Goal: Information Seeking & Learning: Learn about a topic

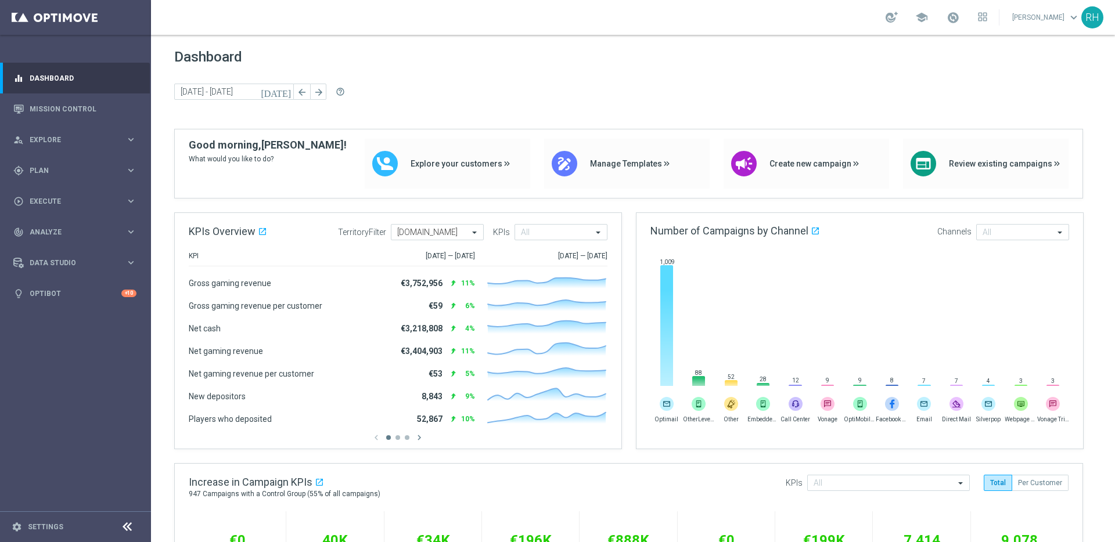
drag, startPoint x: 840, startPoint y: 42, endPoint x: 880, endPoint y: 28, distance: 42.6
drag, startPoint x: 880, startPoint y: 28, endPoint x: 890, endPoint y: 57, distance: 31.4
click at [882, 36] on section "school [PERSON_NAME] keyboard_arrow_down RH" at bounding box center [633, 271] width 964 height 542
click at [101, 113] on link "Mission Control" at bounding box center [83, 109] width 107 height 31
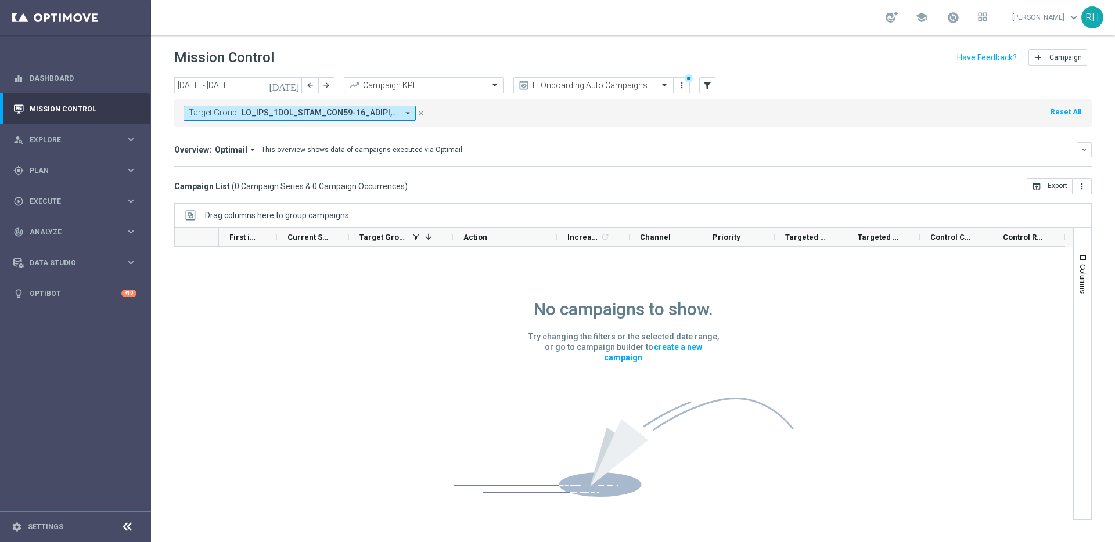
click at [588, 329] on div "No campaigns to show. Try changing the filters or the selected date range, or g…" at bounding box center [624, 387] width 340 height 281
click at [518, 321] on div "No campaigns to show. Try changing the filters or the selected date range, or g…" at bounding box center [624, 387] width 340 height 281
click at [662, 181] on div "Campaign List ( 0 Campaign Series & 0 Campaign Occurrences ) open_in_browser Ex…" at bounding box center [633, 186] width 918 height 16
drag, startPoint x: 635, startPoint y: 296, endPoint x: 566, endPoint y: 253, distance: 81.1
click at [634, 296] on div "No campaigns to show. Try changing the filters or the selected date range, or g…" at bounding box center [624, 387] width 340 height 281
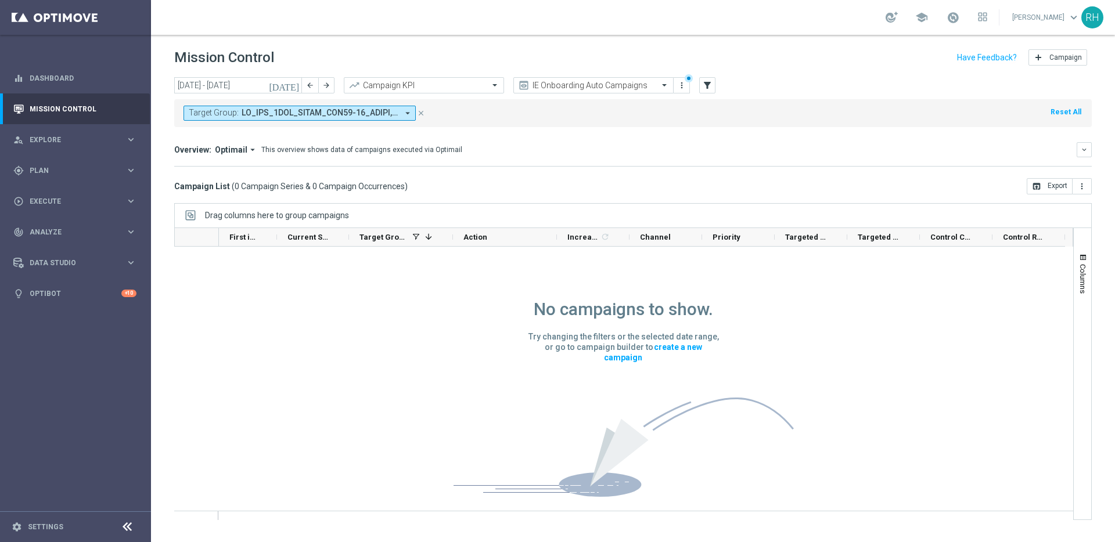
click at [551, 241] on div "Action" at bounding box center [505, 237] width 104 height 19
click at [591, 186] on div "Campaign List ( 0 Campaign Series & 0 Campaign Occurrences ) open_in_browser Ex…" at bounding box center [633, 186] width 918 height 16
click at [623, 272] on div "No campaigns to show. Try changing the filters or the selected date range, or g…" at bounding box center [624, 387] width 340 height 281
click at [617, 180] on div "Campaign List ( 0 Campaign Series & 0 Campaign Occurrences ) open_in_browser Ex…" at bounding box center [633, 186] width 918 height 16
click at [614, 272] on div "No campaigns to show. Try changing the filters or the selected date range, or g…" at bounding box center [624, 387] width 340 height 281
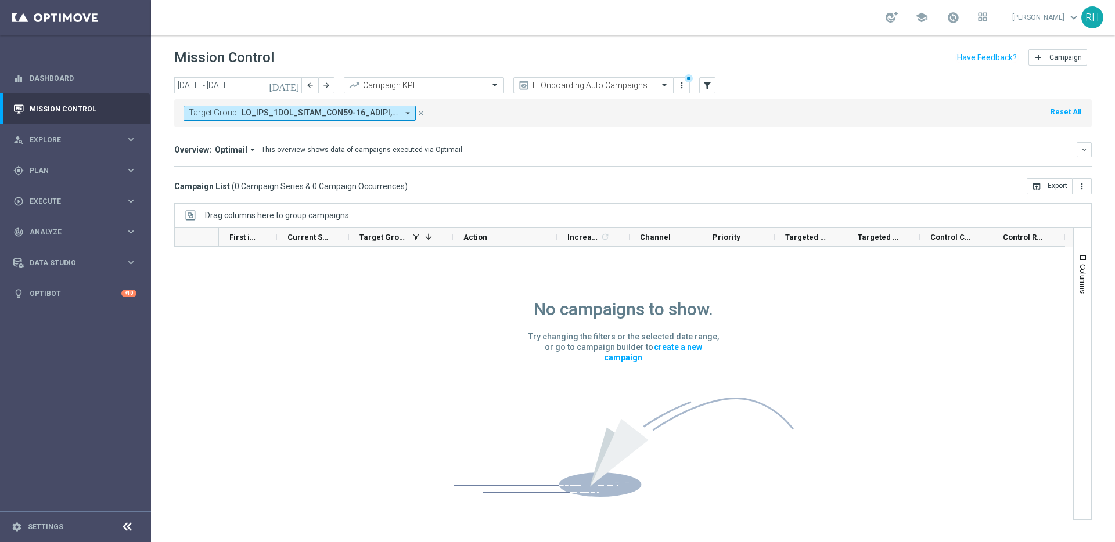
drag, startPoint x: 595, startPoint y: 204, endPoint x: 624, endPoint y: 275, distance: 76.8
click at [595, 204] on div "Drag columns here to group campaigns" at bounding box center [633, 215] width 918 height 24
click at [626, 287] on div "No campaigns to show. Try changing the filters or the selected date range, or g…" at bounding box center [624, 387] width 340 height 281
click at [587, 195] on div "[DATE] [DATE] - [DATE] arrow_back arrow_forward Campaign KPI trending_up IE Onb…" at bounding box center [633, 304] width 964 height 455
click at [588, 191] on div "Campaign List ( 0 Campaign Series & 0 Campaign Occurrences ) open_in_browser Ex…" at bounding box center [633, 186] width 918 height 16
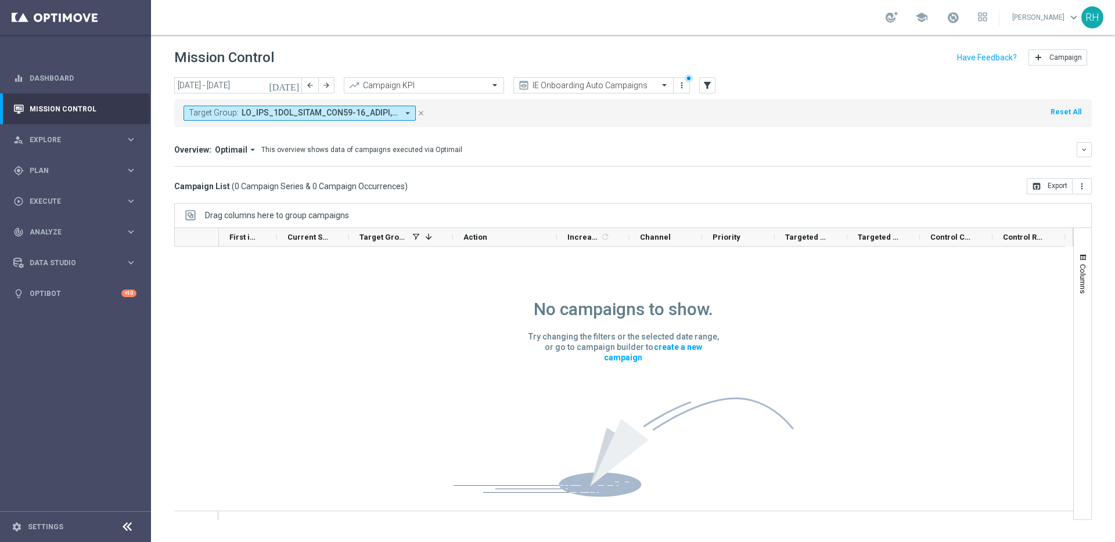
click at [588, 191] on div "Campaign List ( 0 Campaign Series & 0 Campaign Occurrences ) open_in_browser Ex…" at bounding box center [633, 186] width 918 height 16
click at [590, 193] on div "Campaign List ( 0 Campaign Series & 0 Campaign Occurrences ) open_in_browser Ex…" at bounding box center [633, 186] width 918 height 16
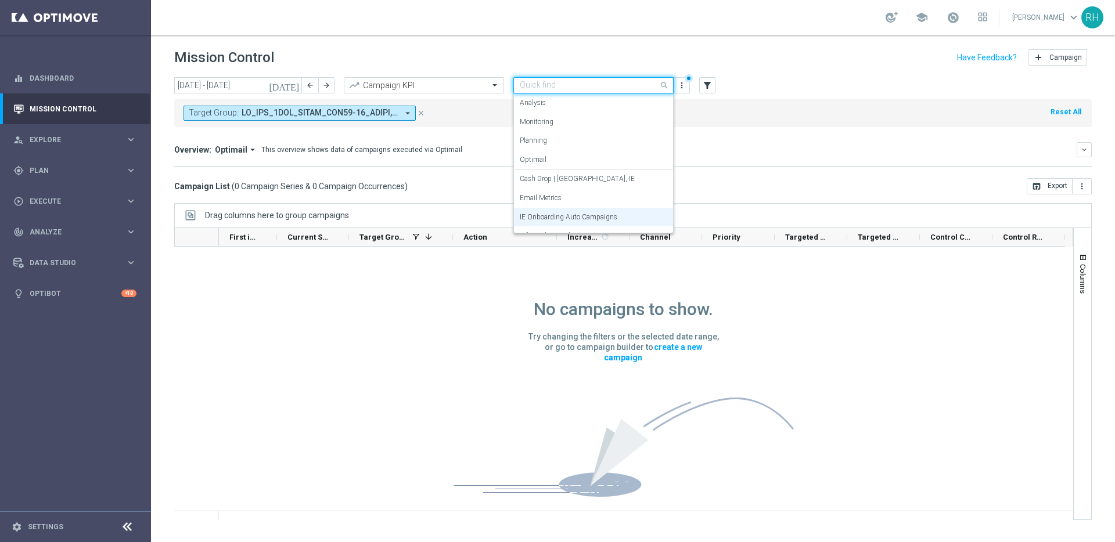
click at [662, 87] on span at bounding box center [666, 85] width 15 height 15
click at [678, 89] on icon "more_vert" at bounding box center [681, 85] width 9 height 9
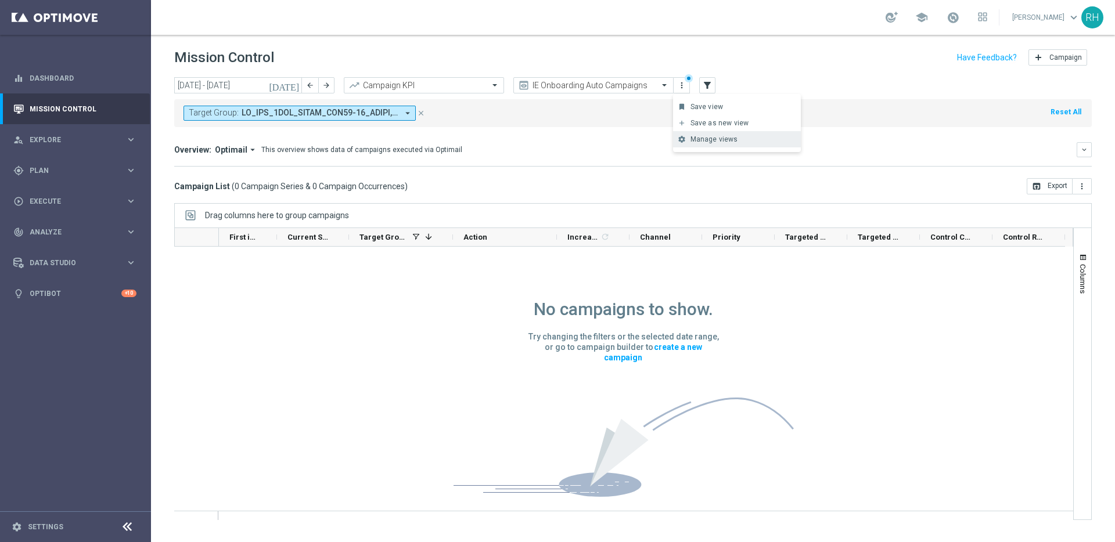
click at [700, 146] on div "settings Manage views Primary views can not be edited" at bounding box center [737, 139] width 128 height 16
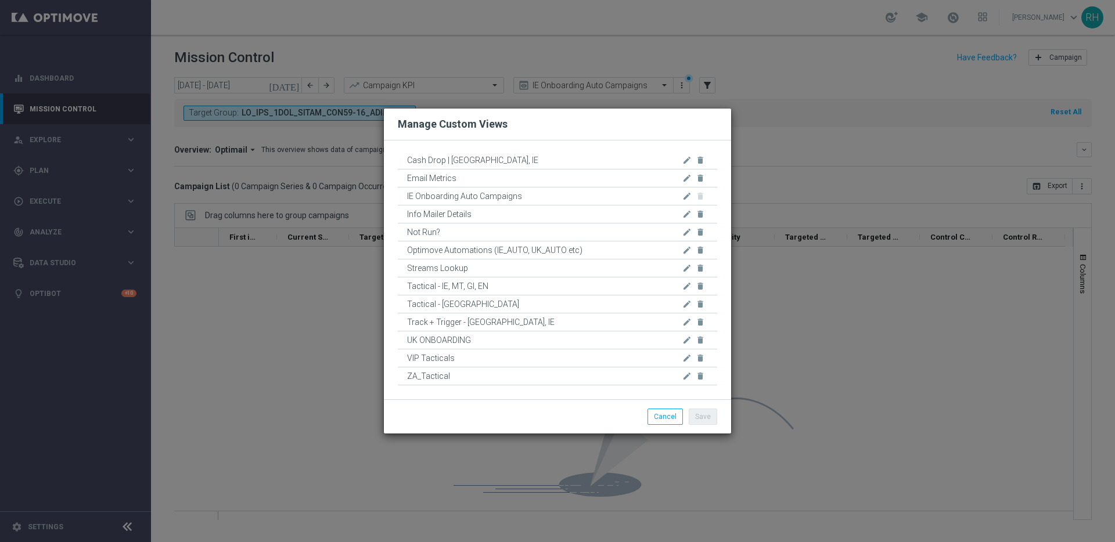
click at [787, 180] on modal-container "Manage Custom Views Cash Drop | [GEOGRAPHIC_DATA], IE edit delete Email Metrics…" at bounding box center [557, 271] width 1115 height 542
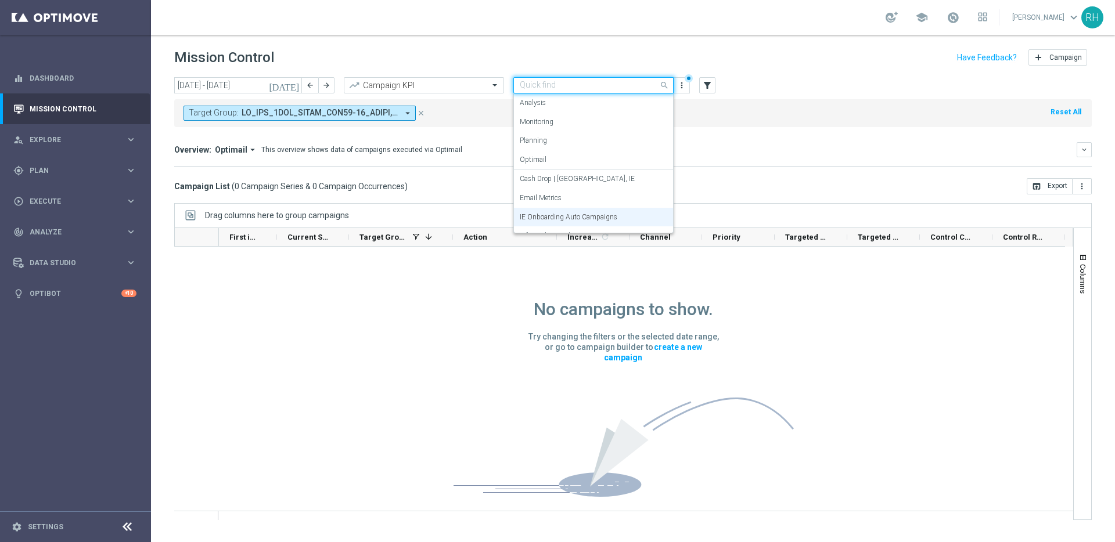
click at [660, 85] on span at bounding box center [666, 85] width 15 height 15
click at [636, 192] on div "Email Metrics" at bounding box center [594, 198] width 148 height 19
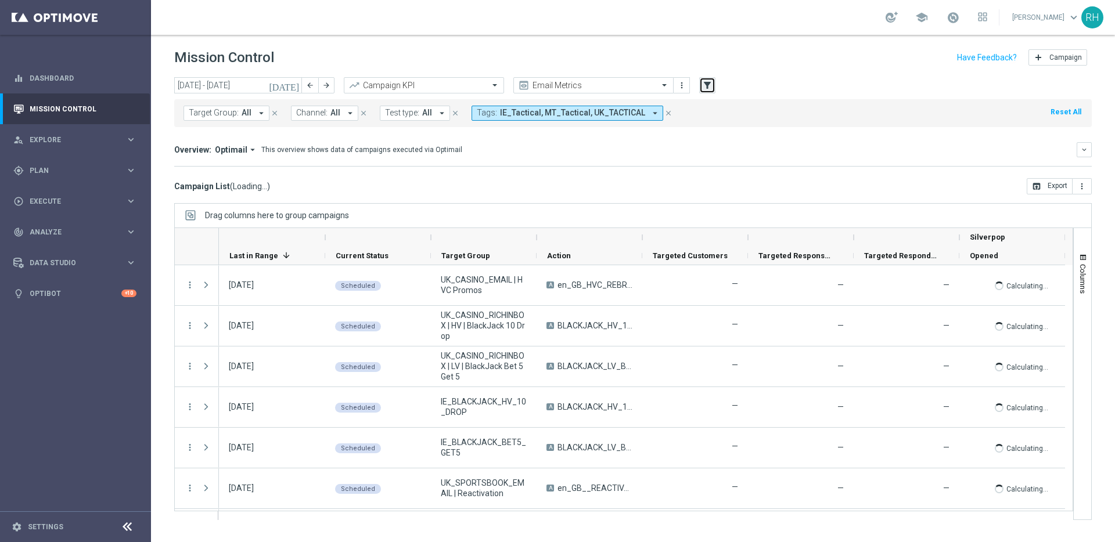
click at [709, 87] on icon "filter_alt" at bounding box center [707, 85] width 10 height 10
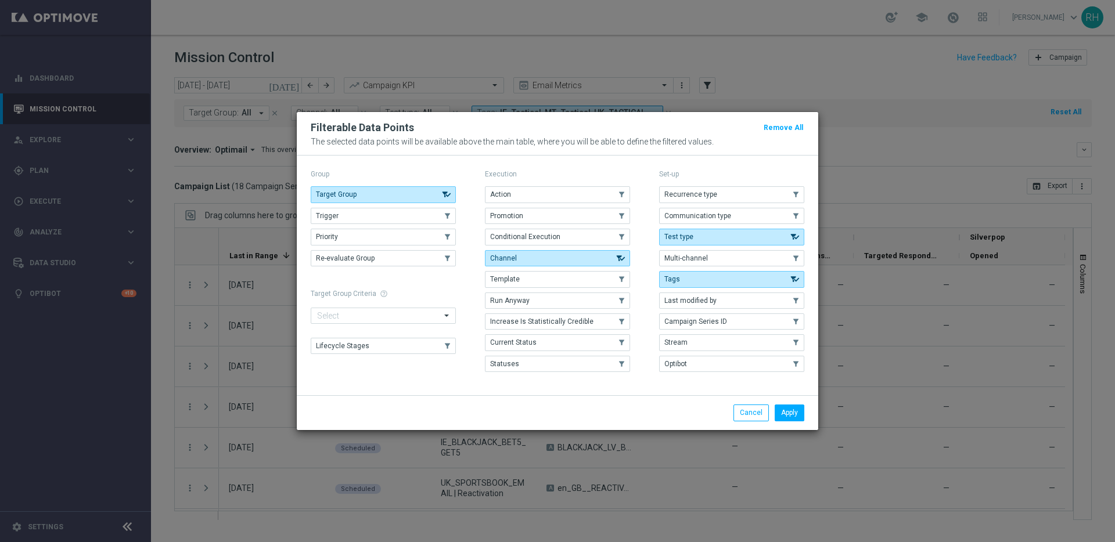
click at [775, 62] on modal-container "Filterable Data Points Remove All The selected data points will be available ab…" at bounding box center [557, 271] width 1115 height 542
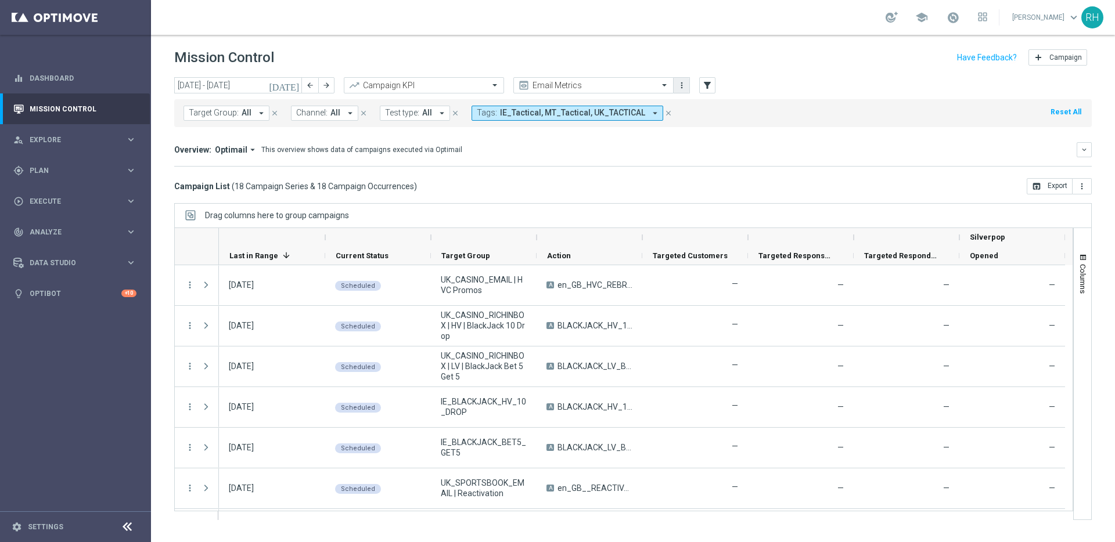
click at [682, 89] on button "more_vert" at bounding box center [682, 85] width 12 height 14
click at [700, 141] on div "Manage views" at bounding box center [726, 139] width 70 height 8
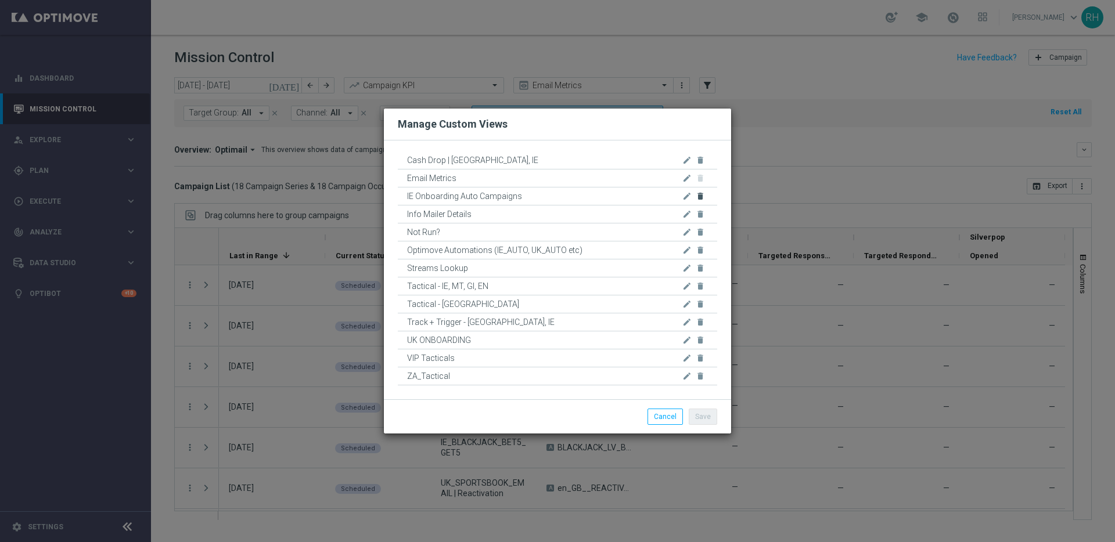
click at [696, 198] on icon "delete" at bounding box center [700, 196] width 9 height 9
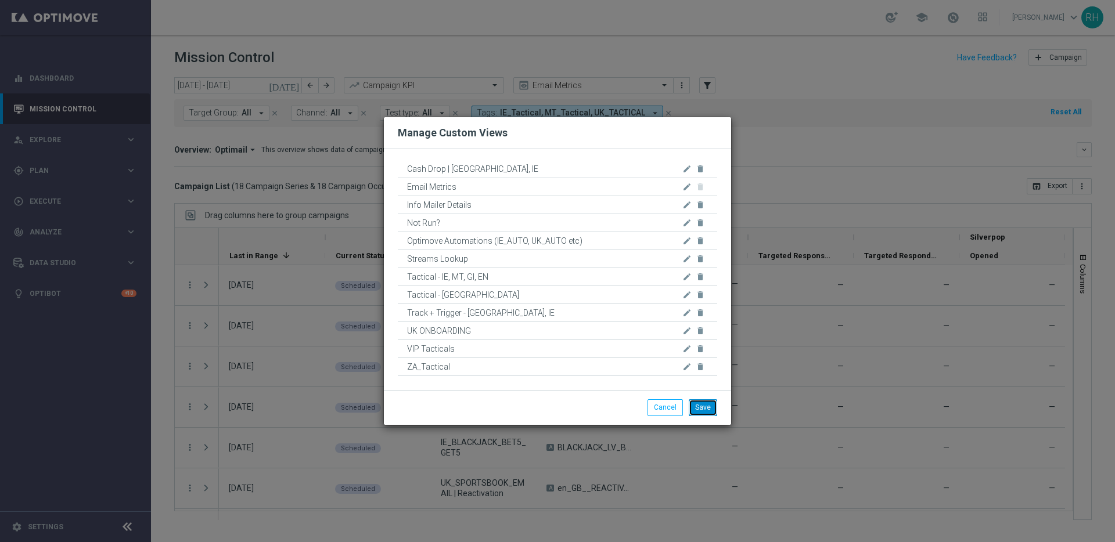
click at [706, 407] on button "Save" at bounding box center [703, 408] width 28 height 16
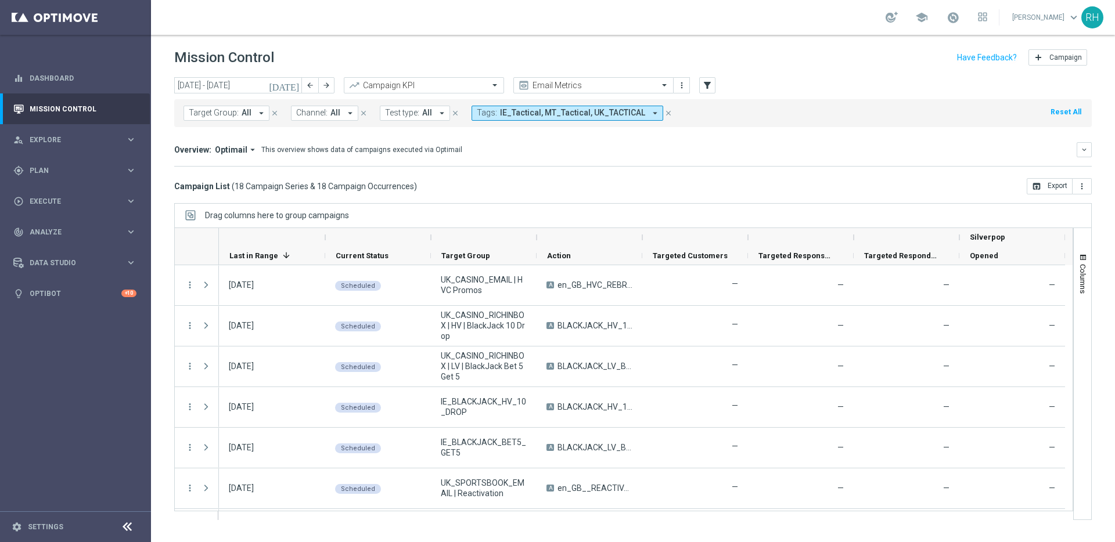
click at [851, 160] on div "Overview: Optimail arrow_drop_down This overview shows data of campaigns execut…" at bounding box center [633, 154] width 918 height 24
click at [850, 159] on div "Overview: Optimail arrow_drop_down This overview shows data of campaigns execut…" at bounding box center [633, 154] width 918 height 24
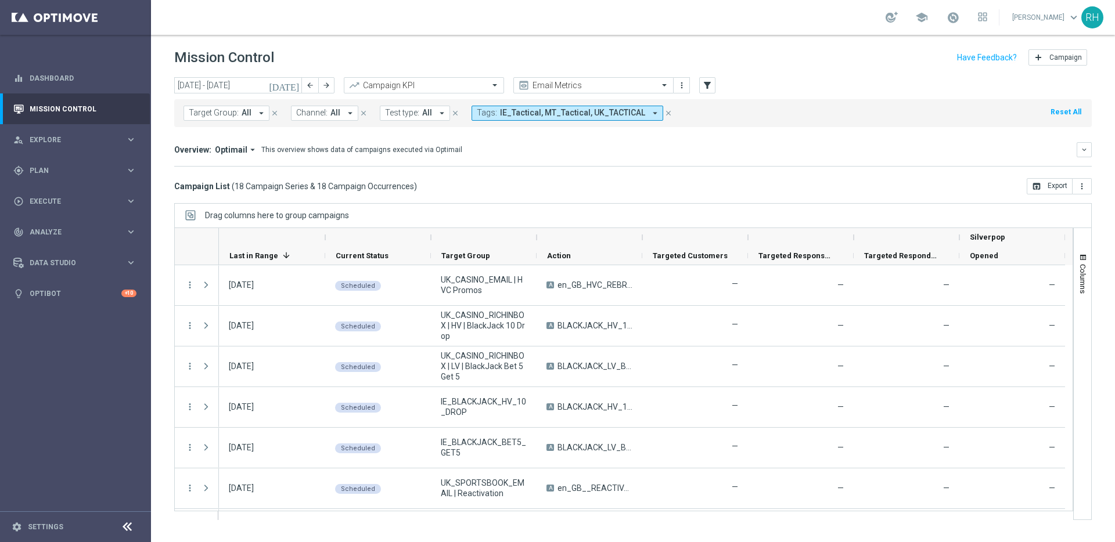
click at [850, 160] on div "Overview: Optimail arrow_drop_down This overview shows data of campaigns execut…" at bounding box center [633, 154] width 918 height 24
click at [851, 161] on div "Overview: Optimail arrow_drop_down This overview shows data of campaigns execut…" at bounding box center [633, 154] width 918 height 24
click at [693, 182] on div "Campaign List ( 18 Campaign Series & 18 Campaign Occurrences ) open_in_browser …" at bounding box center [633, 186] width 918 height 16
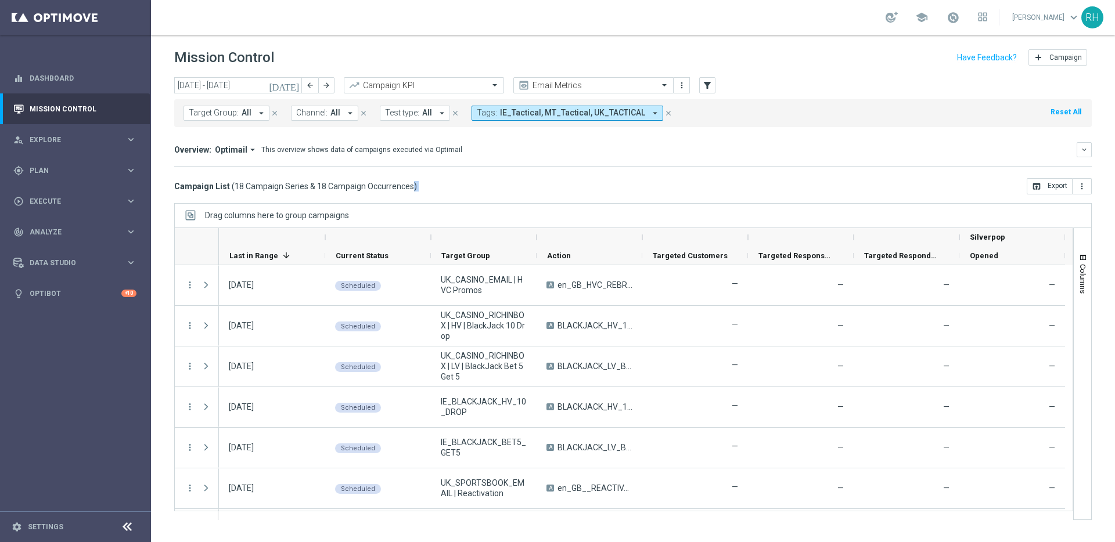
click at [695, 188] on div "Campaign List ( 18 Campaign Series & 18 Campaign Occurrences ) open_in_browser …" at bounding box center [633, 186] width 918 height 16
click at [734, 193] on div "Campaign List ( 18 Campaign Series & 18 Campaign Occurrences ) open_in_browser …" at bounding box center [633, 186] width 918 height 16
click at [764, 193] on div "Campaign List ( 18 Campaign Series & 18 Campaign Occurrences ) open_in_browser …" at bounding box center [633, 186] width 918 height 16
click at [759, 221] on div "Drag columns here to group campaigns" at bounding box center [633, 215] width 918 height 24
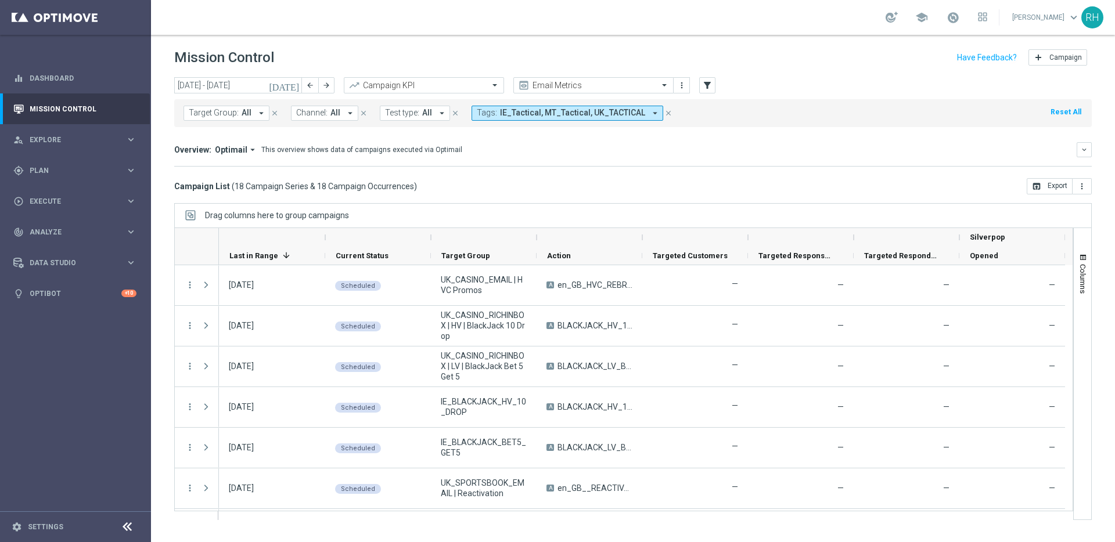
click at [759, 220] on div "Drag columns here to group campaigns" at bounding box center [633, 215] width 918 height 24
click at [627, 161] on div "Overview: Optimail arrow_drop_down This overview shows data of campaigns execut…" at bounding box center [633, 154] width 918 height 24
click at [505, 51] on div "Mission Control add Campaign" at bounding box center [633, 57] width 918 height 23
click at [452, 178] on div "Campaign List ( 18 Campaign Series & 18 Campaign Occurrences ) open_in_browser …" at bounding box center [633, 186] width 918 height 16
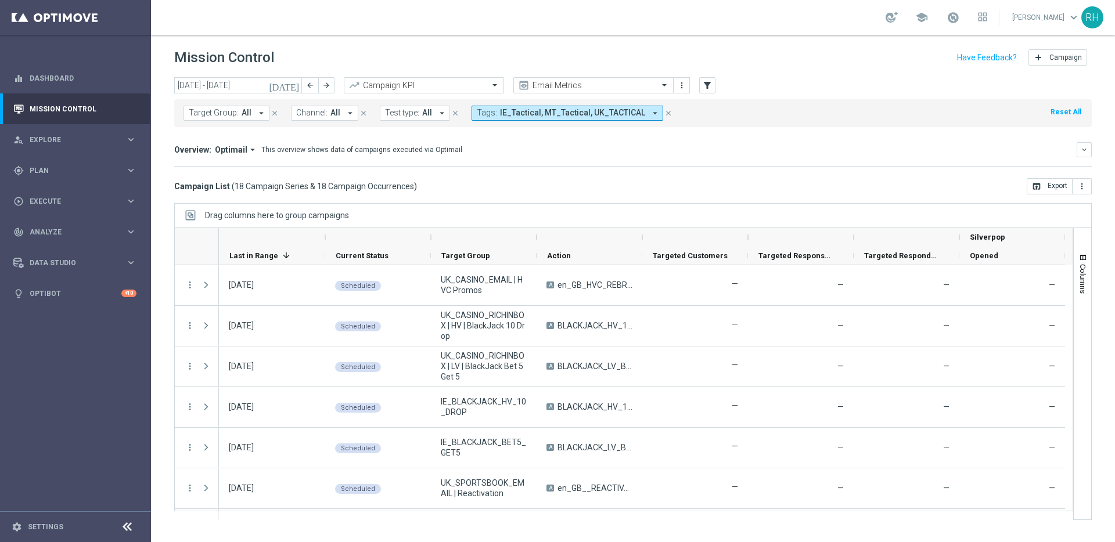
click at [452, 178] on div "Campaign List ( 18 Campaign Series & 18 Campaign Occurrences ) open_in_browser …" at bounding box center [633, 186] width 918 height 16
click at [452, 179] on div "Campaign List ( 18 Campaign Series & 18 Campaign Occurrences ) open_in_browser …" at bounding box center [633, 186] width 918 height 16
drag, startPoint x: 722, startPoint y: 221, endPoint x: 682, endPoint y: 175, distance: 61.0
click at [722, 221] on div "Drag columns here to group campaigns" at bounding box center [633, 215] width 918 height 24
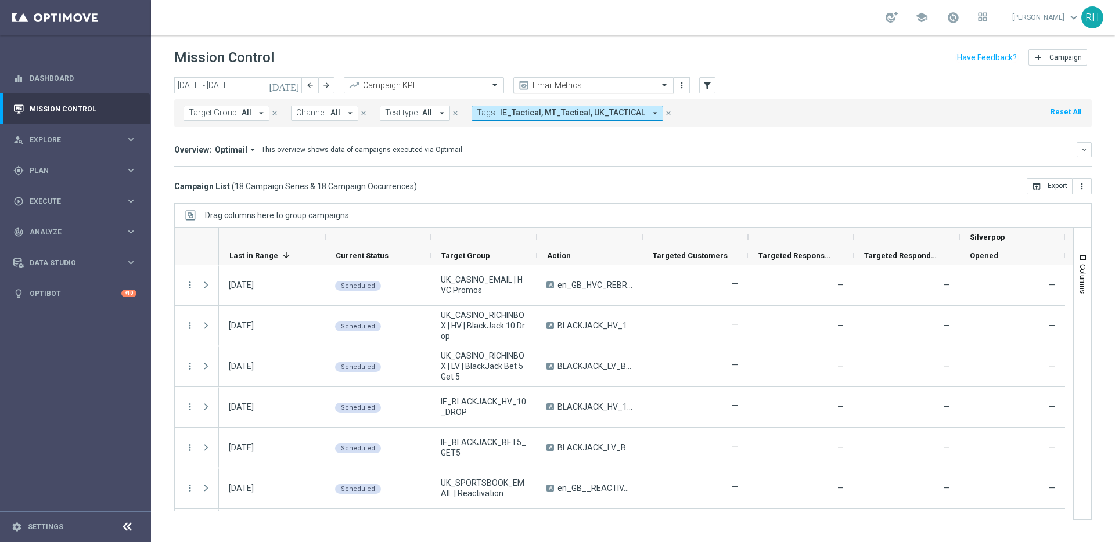
click at [619, 82] on input "text" at bounding box center [582, 86] width 124 height 10
click at [330, 148] on div "This overview shows data of campaigns executed via Optimail" at bounding box center [361, 150] width 201 height 10
click at [293, 87] on icon "[DATE]" at bounding box center [284, 85] width 31 height 10
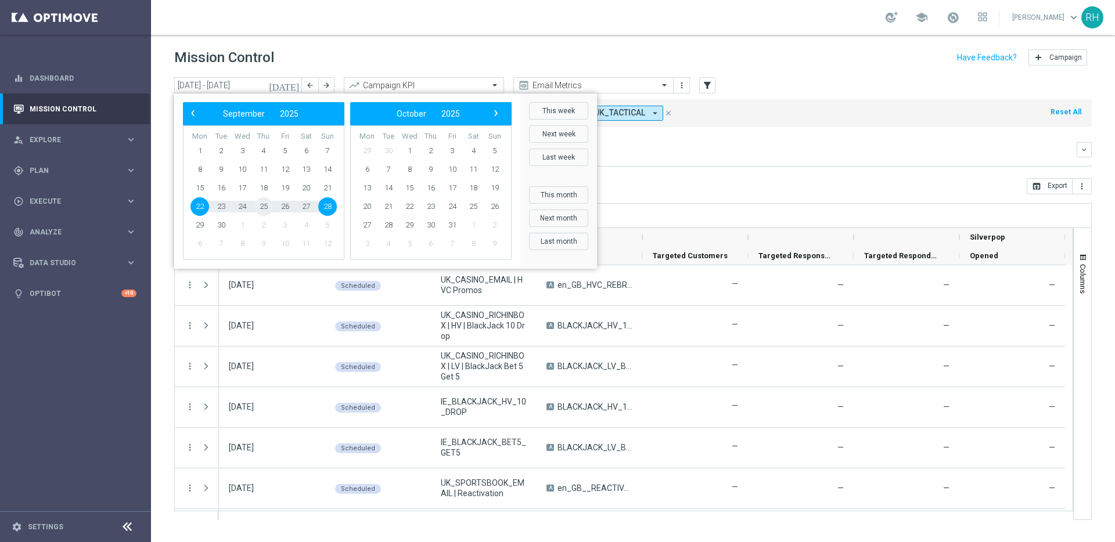
click at [267, 206] on span "25" at bounding box center [263, 206] width 19 height 19
type input "[DATE] - [DATE]"
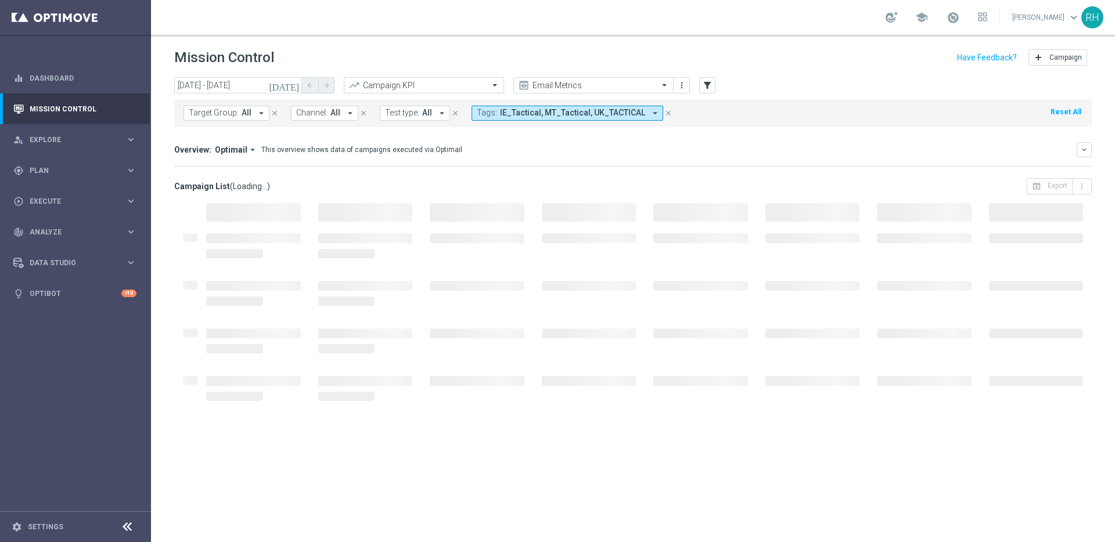
click at [642, 146] on div "Overview: Optimail arrow_drop_down This overview shows data of campaigns execut…" at bounding box center [625, 150] width 903 height 10
click at [634, 86] on input "text" at bounding box center [582, 86] width 124 height 10
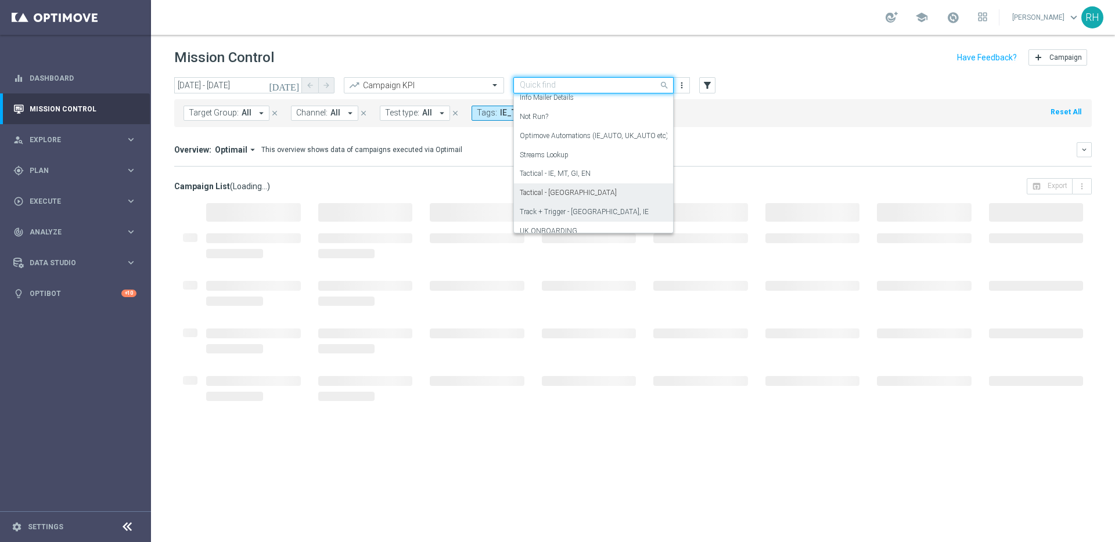
scroll to position [167, 0]
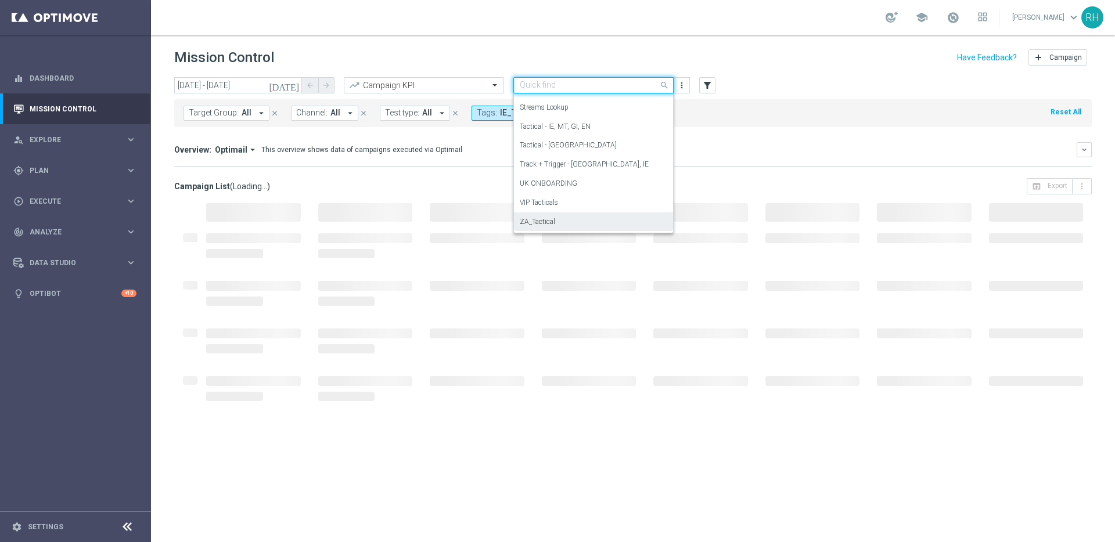
click at [619, 225] on div "ZA_Tactical" at bounding box center [594, 222] width 148 height 19
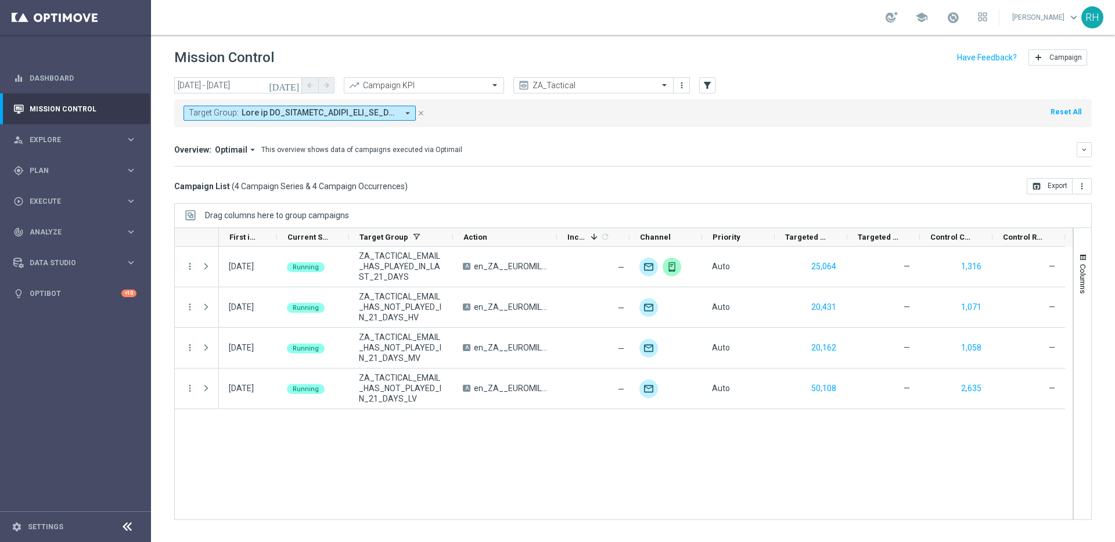
click at [520, 437] on div "[DATE] Running ZA_TACTICAL_EMAIL_HAS_PLAYED_IN_LAST_21_DAYS A en_ZA__EUROMILLIO…" at bounding box center [646, 383] width 854 height 273
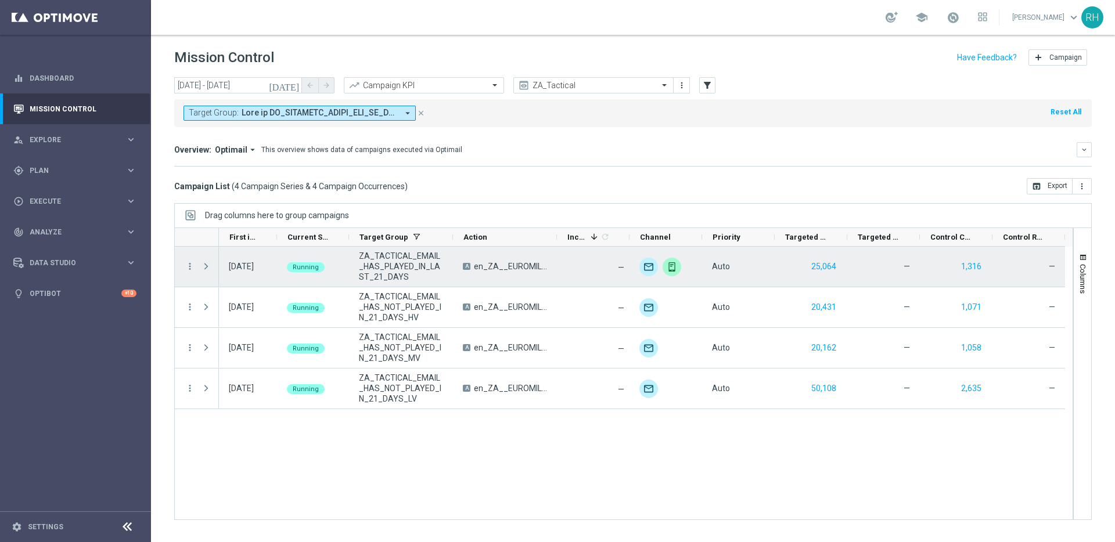
click at [206, 270] on span "Press SPACE to select this row." at bounding box center [206, 266] width 10 height 9
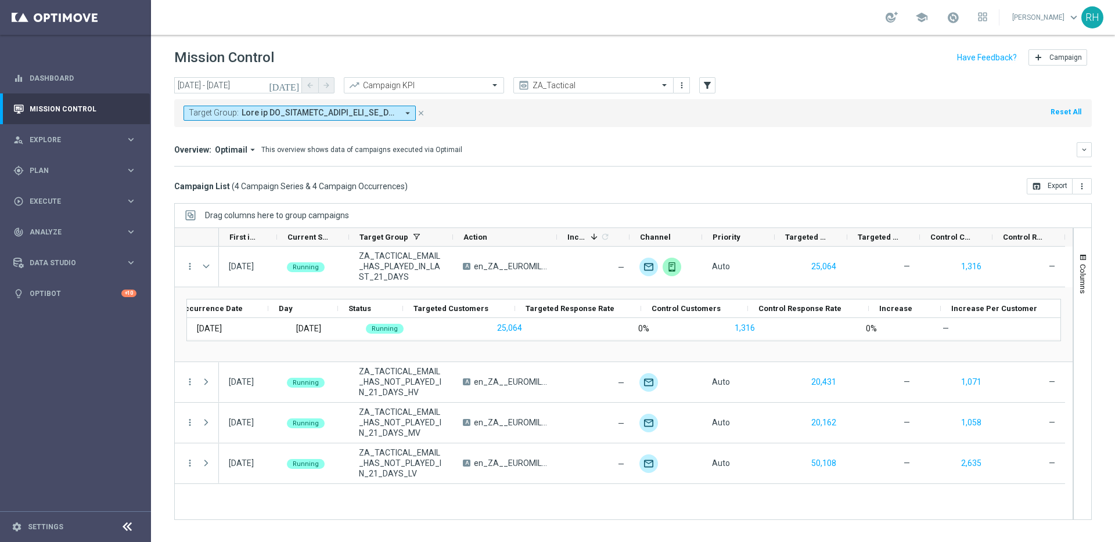
scroll to position [0, 18]
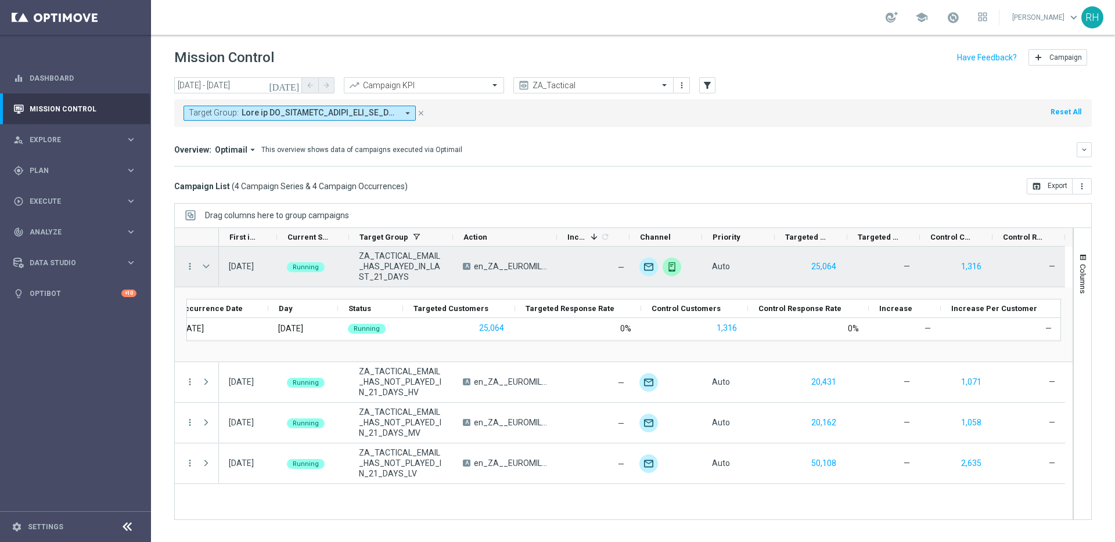
click at [207, 263] on span "Press SPACE to select this row." at bounding box center [206, 266] width 10 height 9
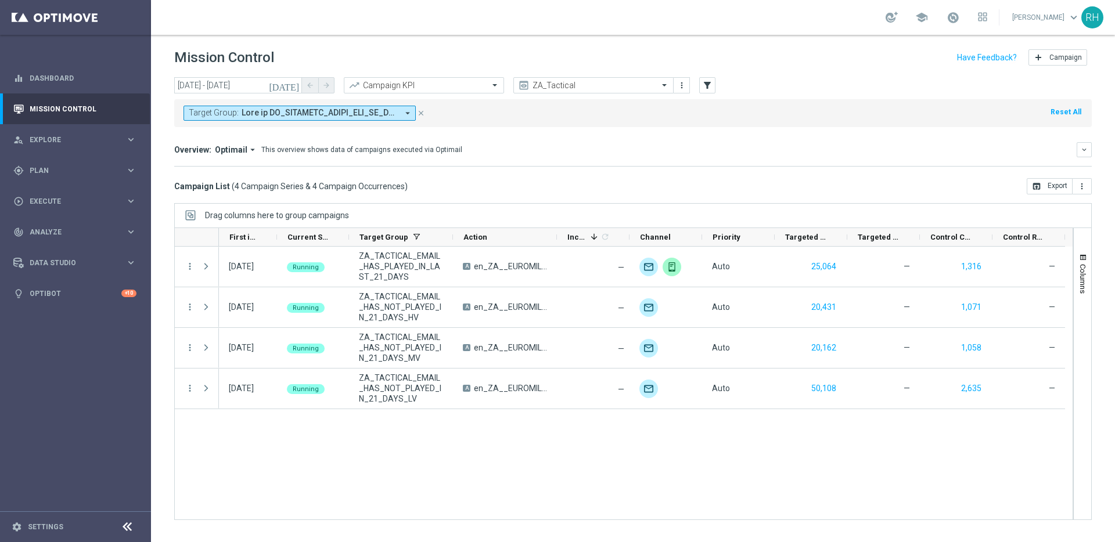
click at [484, 459] on div "[DATE] Running ZA_TACTICAL_EMAIL_HAS_PLAYED_IN_LAST_21_DAYS A en_ZA__EUROMILLIO…" at bounding box center [646, 383] width 854 height 273
click at [486, 462] on div "[DATE] Running ZA_TACTICAL_EMAIL_HAS_PLAYED_IN_LAST_21_DAYS A en_ZA__EUROMILLIO…" at bounding box center [646, 383] width 854 height 273
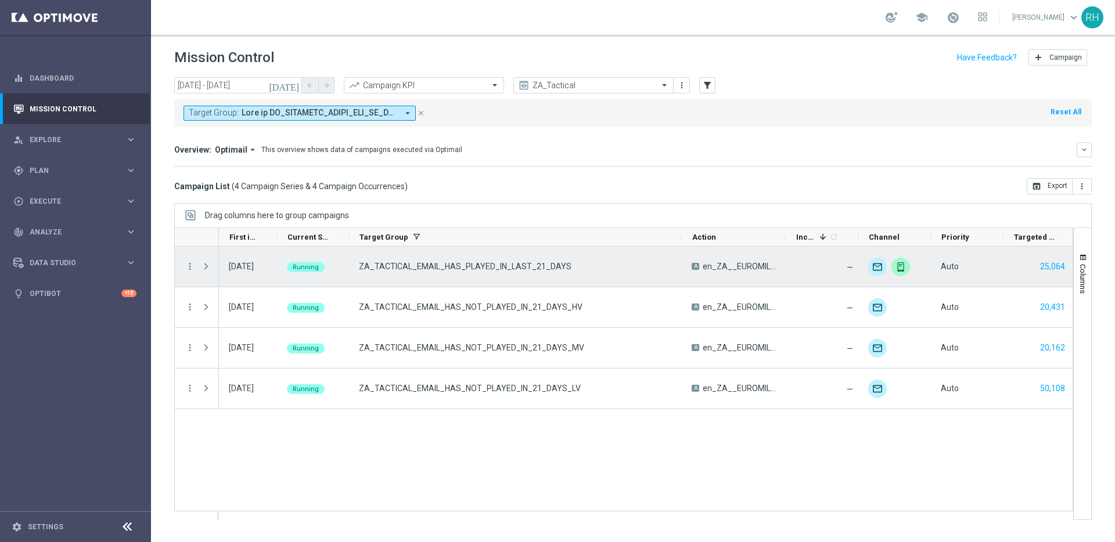
drag, startPoint x: 452, startPoint y: 236, endPoint x: 681, endPoint y: 246, distance: 229.0
click at [681, 246] on div at bounding box center [623, 374] width 899 height 293
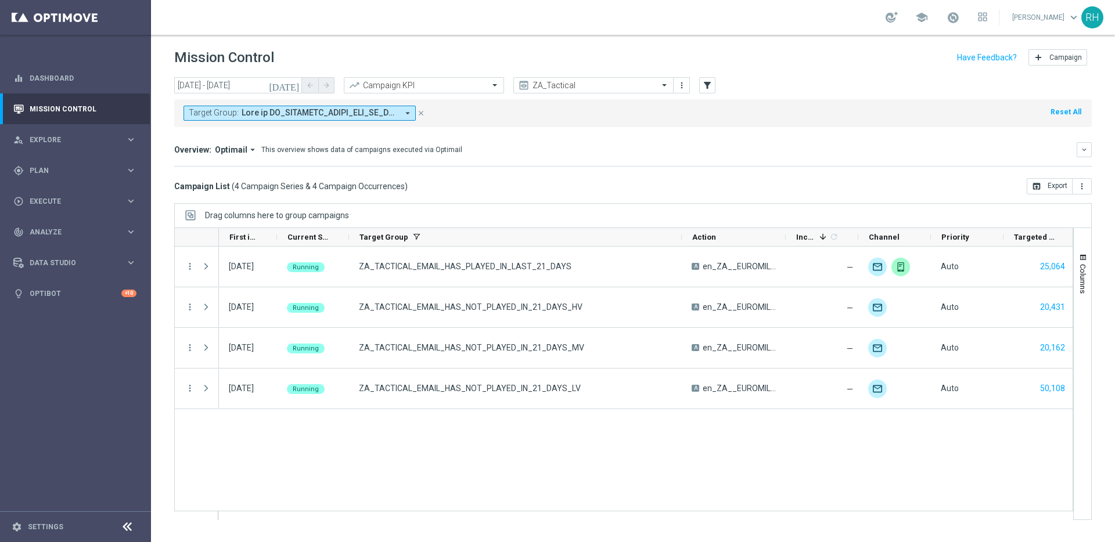
click at [609, 454] on div "[DATE] Running ZA_TACTICAL_EMAIL_HAS_PLAYED_IN_LAST_21_DAYS A en_ZA__EUROMILLIO…" at bounding box center [646, 383] width 854 height 273
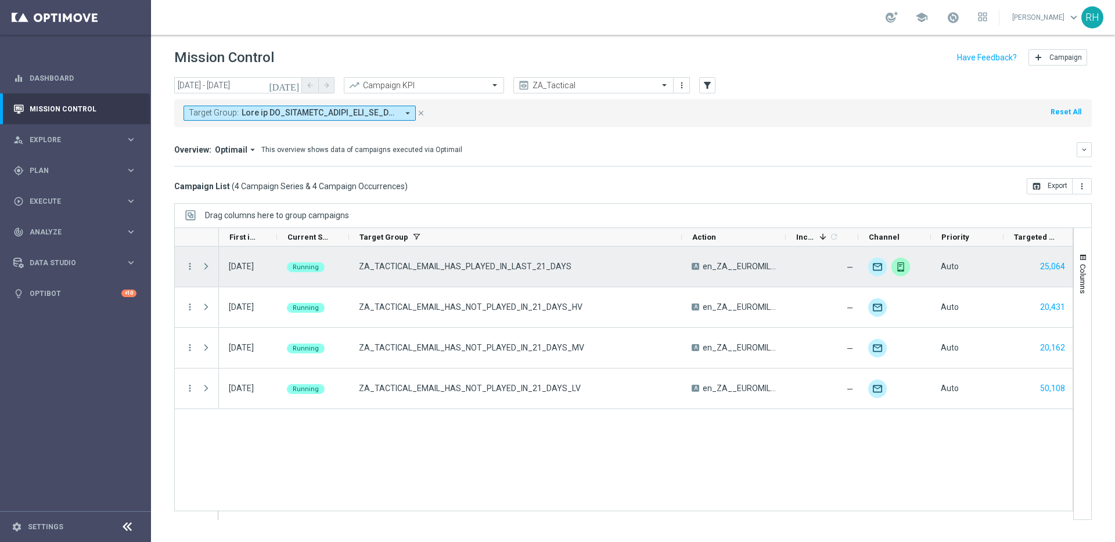
click at [205, 264] on span "Press SPACE to select this row." at bounding box center [206, 266] width 10 height 9
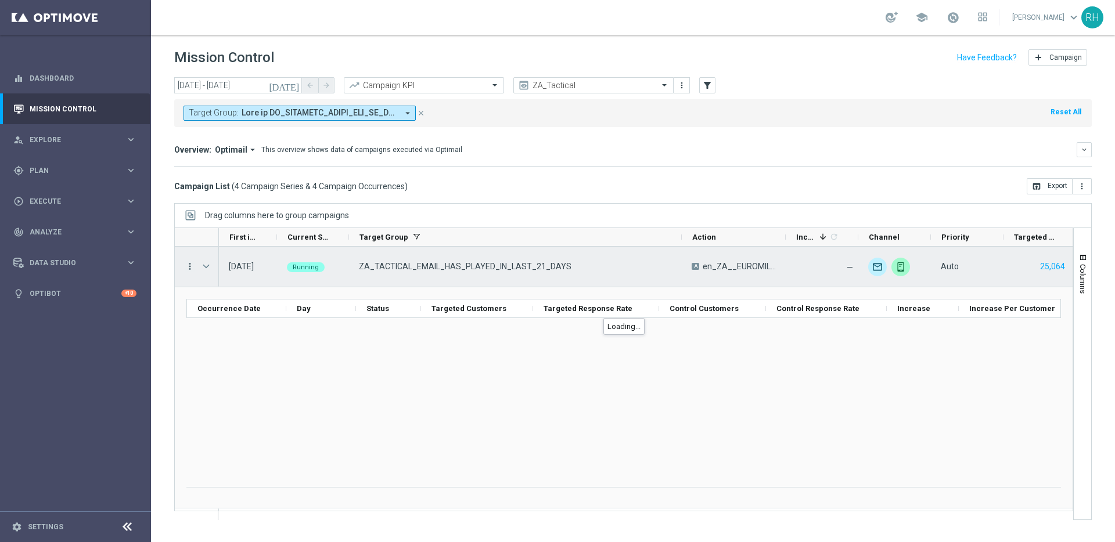
click at [191, 265] on icon "more_vert" at bounding box center [190, 266] width 10 height 10
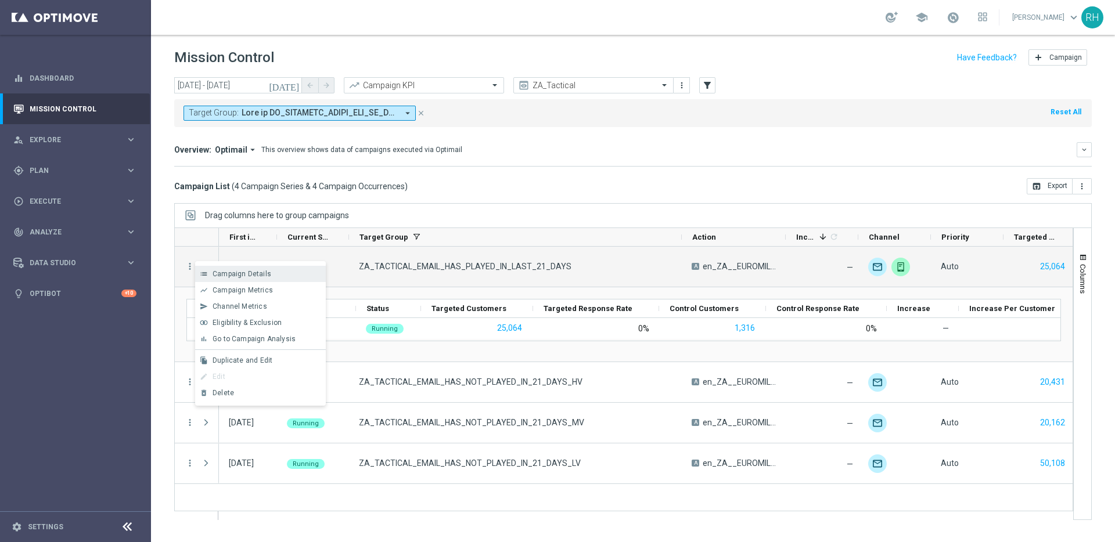
click at [201, 270] on icon "list" at bounding box center [204, 274] width 8 height 8
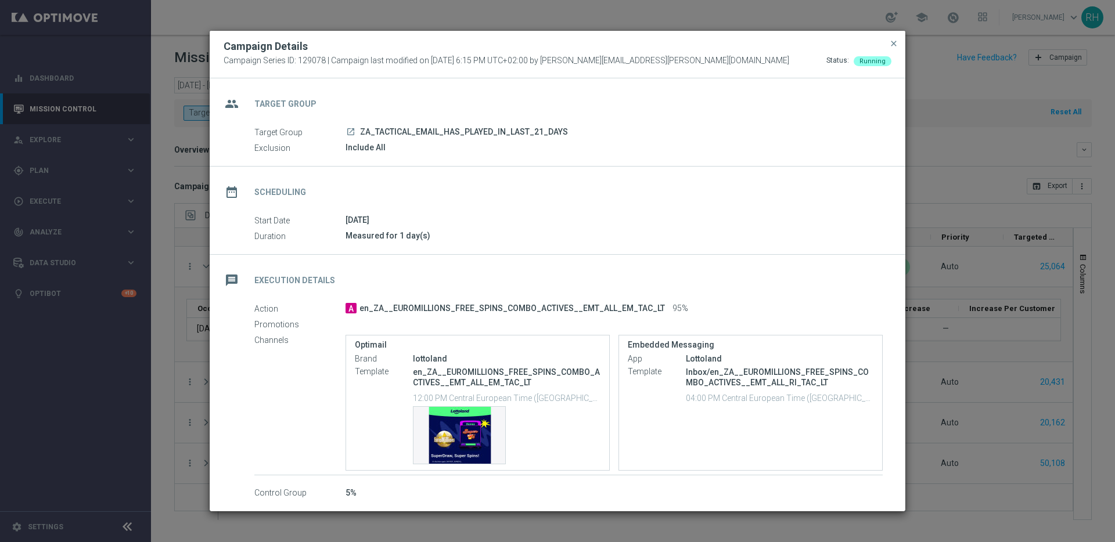
click at [944, 118] on modal-container "Campaign Details Campaign Series ID: 129078 | Campaign last modified on [DATE] …" at bounding box center [557, 271] width 1115 height 542
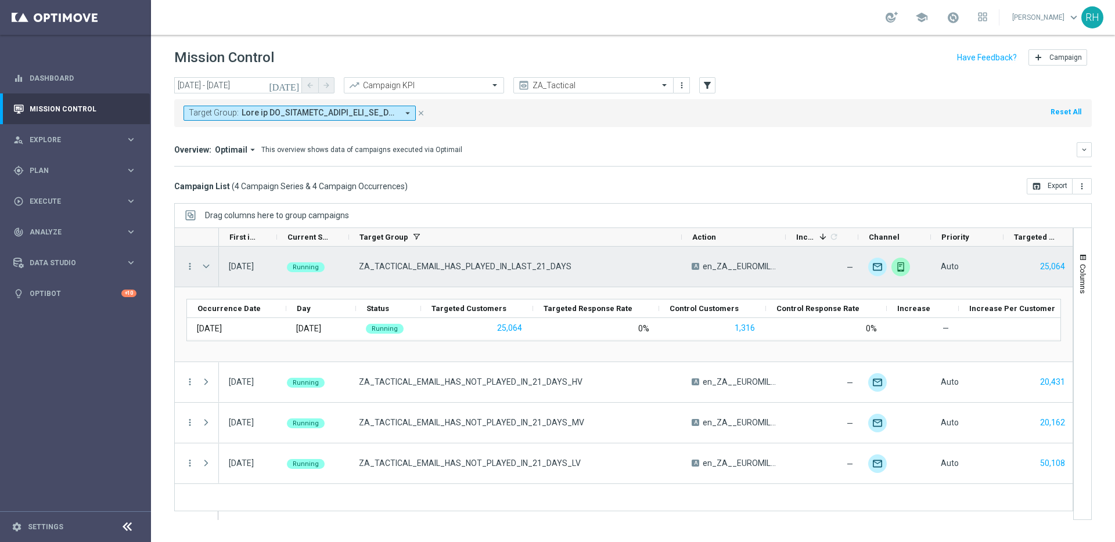
click at [208, 267] on span "Press SPACE to select this row." at bounding box center [206, 266] width 10 height 9
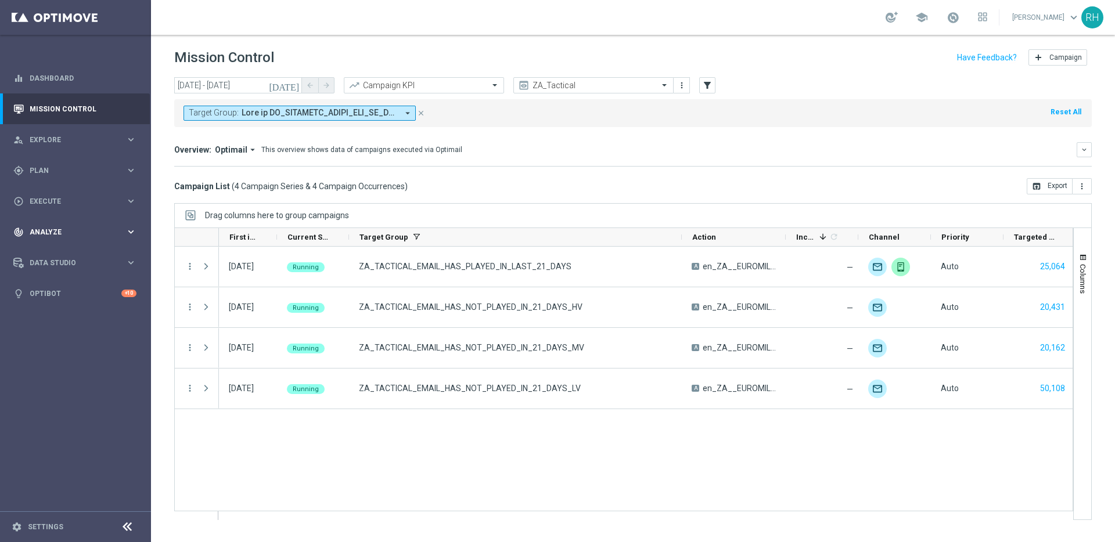
click at [77, 232] on span "Analyze" at bounding box center [78, 232] width 96 height 7
click at [70, 194] on div "play_circle_outline Execute keyboard_arrow_right" at bounding box center [75, 201] width 150 height 31
click at [76, 148] on div "person_search Explore keyboard_arrow_right" at bounding box center [75, 139] width 150 height 31
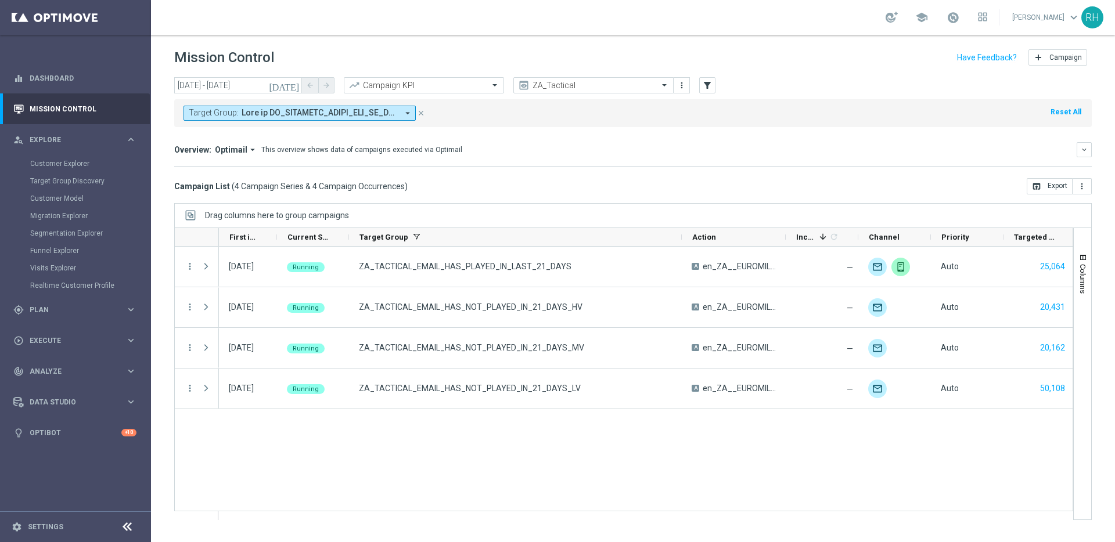
click at [416, 30] on div "school [PERSON_NAME] keyboard_arrow_down RH" at bounding box center [633, 17] width 964 height 35
click at [671, 460] on div "[DATE] Running ZA_TACTICAL_EMAIL_HAS_PLAYED_IN_LAST_21_DAYS A en_ZA__EUROMILLIO…" at bounding box center [646, 383] width 854 height 273
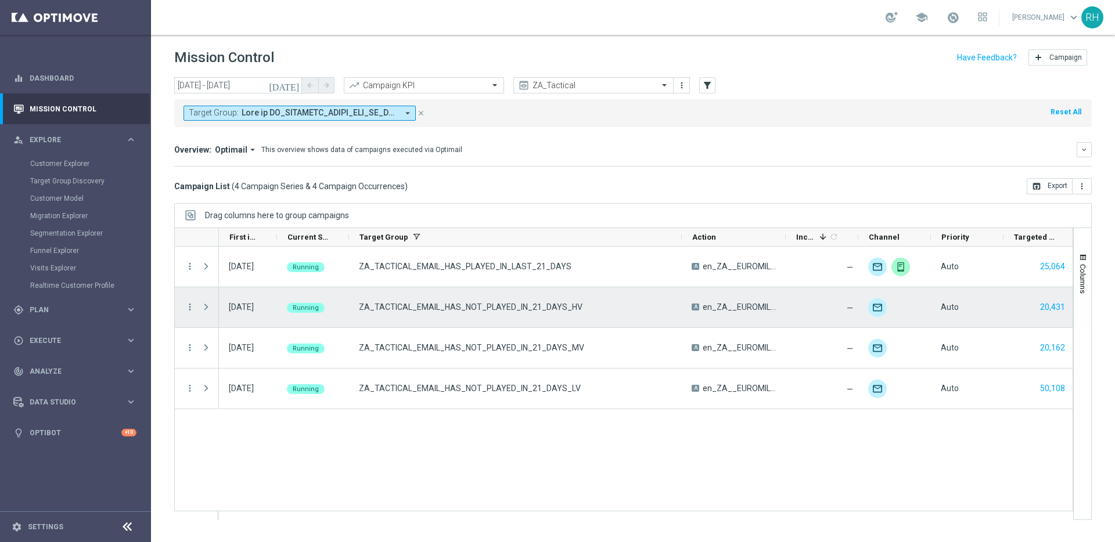
click at [533, 306] on span "ZA_TACTICAL_EMAIL_HAS_NOT_PLAYED_IN_21_DAYS_HV" at bounding box center [471, 307] width 224 height 10
click at [193, 305] on icon "more_vert" at bounding box center [190, 307] width 10 height 10
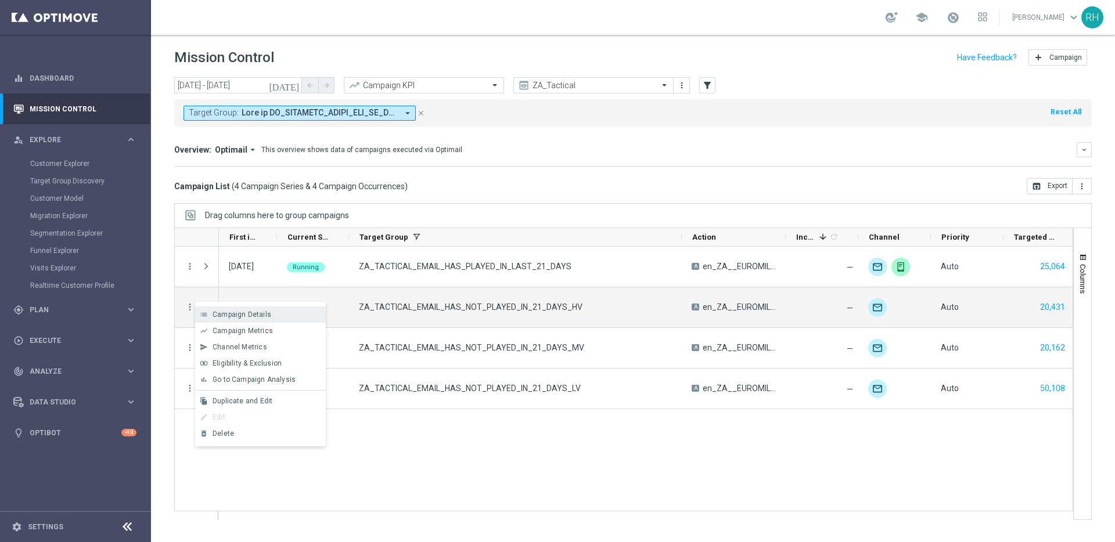
click at [200, 308] on div "list Campaign Details" at bounding box center [260, 315] width 131 height 16
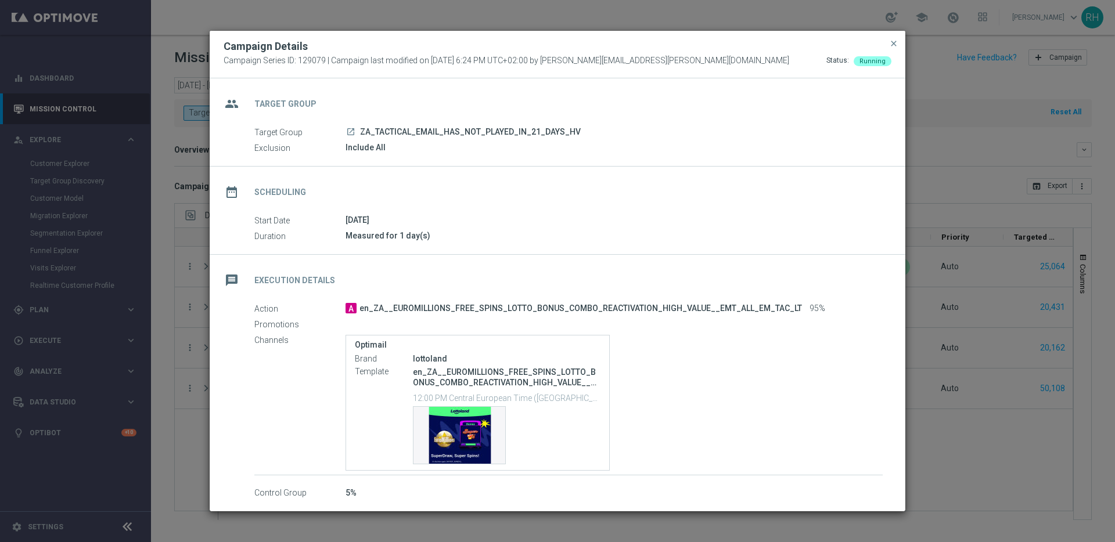
click at [504, 321] on div "Promotions" at bounding box center [568, 324] width 628 height 13
click at [892, 39] on span "close" at bounding box center [893, 43] width 9 height 9
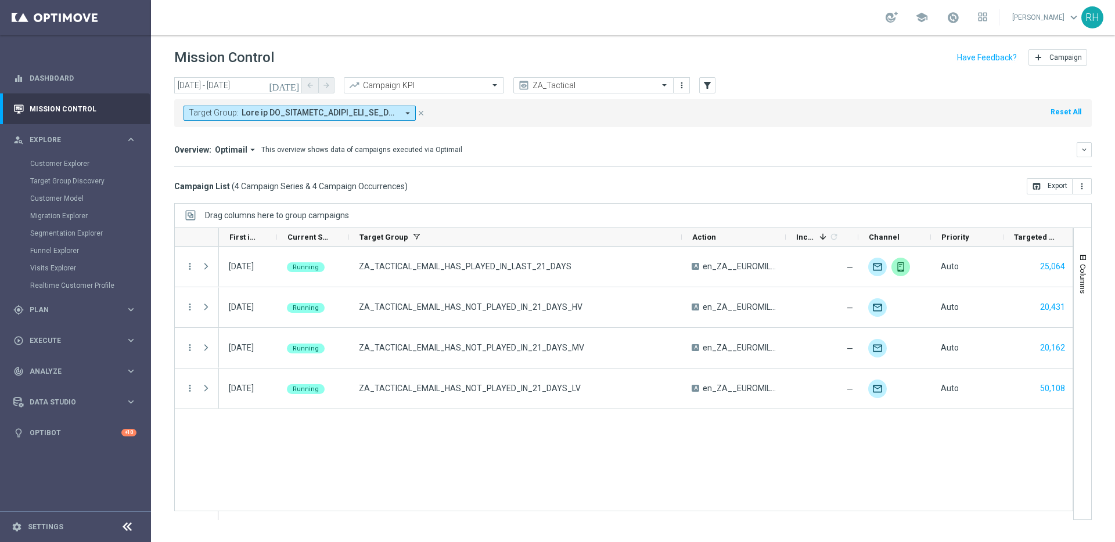
click at [613, 49] on div "Mission Control add Campaign" at bounding box center [633, 57] width 918 height 23
click at [614, 48] on div "Mission Control add Campaign" at bounding box center [633, 57] width 918 height 23
click at [617, 40] on header "Mission Control add Campaign" at bounding box center [633, 56] width 964 height 42
click at [692, 49] on div "Mission Control add Campaign" at bounding box center [633, 57] width 918 height 23
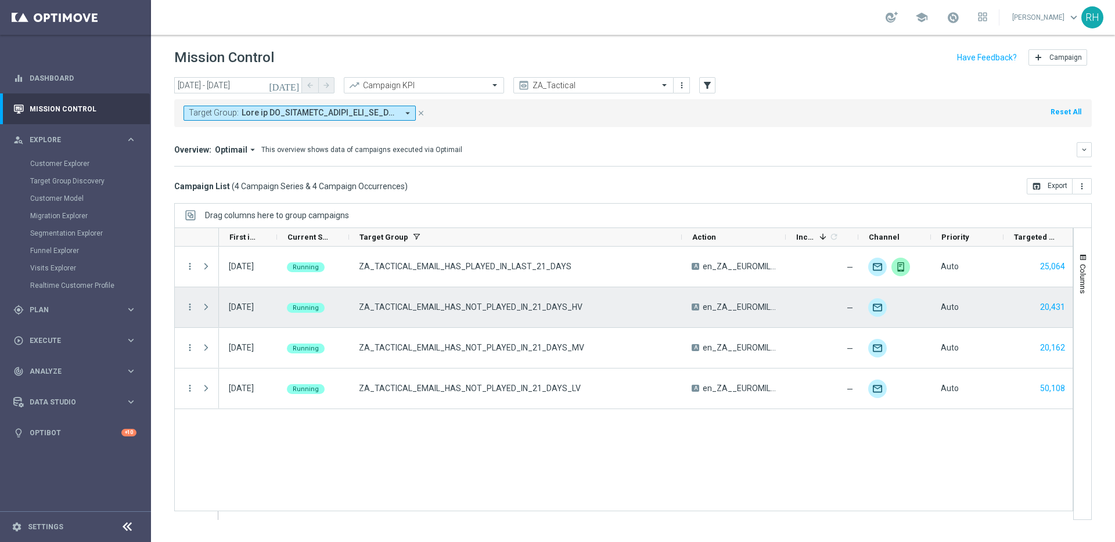
click at [513, 306] on span "ZA_TACTICAL_EMAIL_HAS_NOT_PLAYED_IN_21_DAYS_HV" at bounding box center [471, 307] width 224 height 10
click at [501, 309] on span "ZA_TACTICAL_EMAIL_HAS_NOT_PLAYED_IN_21_DAYS_HV" at bounding box center [471, 307] width 224 height 10
click at [500, 309] on span "ZA_TACTICAL_EMAIL_HAS_NOT_PLAYED_IN_21_DAYS_HV" at bounding box center [471, 307] width 224 height 10
click at [463, 307] on span "ZA_TACTICAL_EMAIL_HAS_NOT_PLAYED_IN_21_DAYS_HV" at bounding box center [471, 307] width 224 height 10
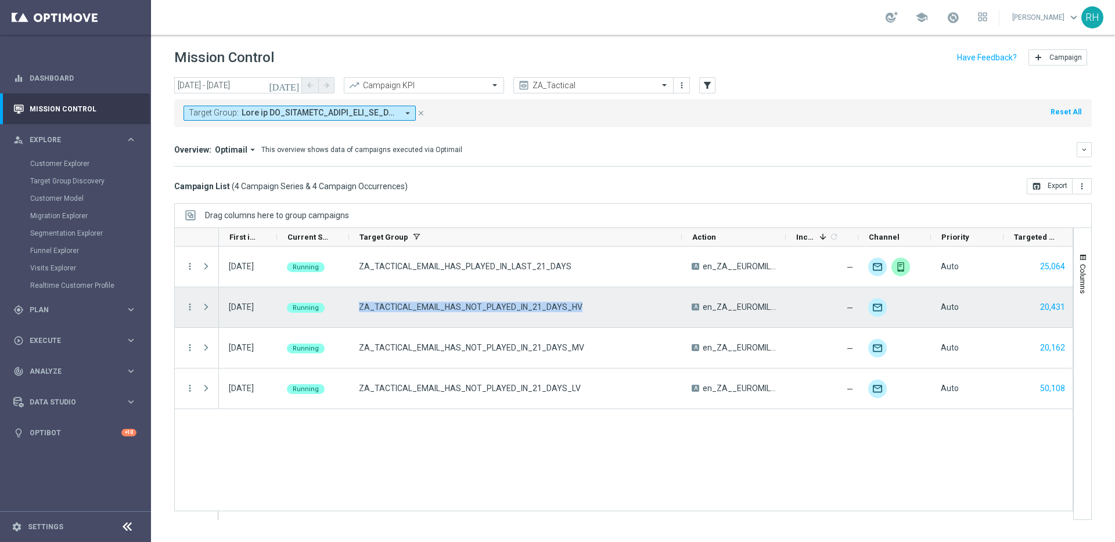
click at [463, 307] on span "ZA_TACTICAL_EMAIL_HAS_NOT_PLAYED_IN_21_DAYS_HV" at bounding box center [471, 307] width 224 height 10
click at [189, 304] on icon "more_vert" at bounding box center [190, 307] width 10 height 10
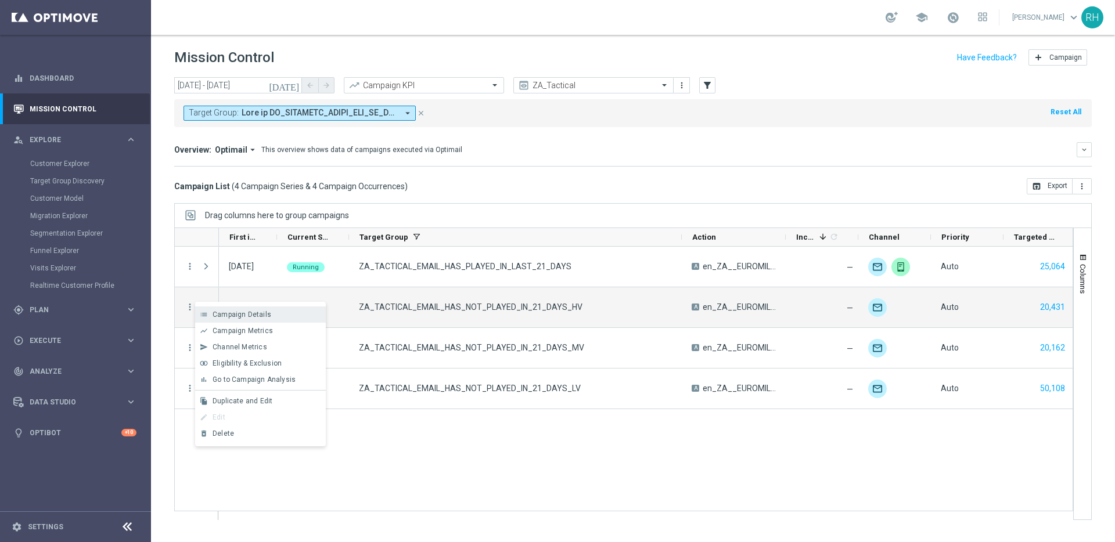
click at [204, 308] on div "list Campaign Details" at bounding box center [260, 315] width 131 height 16
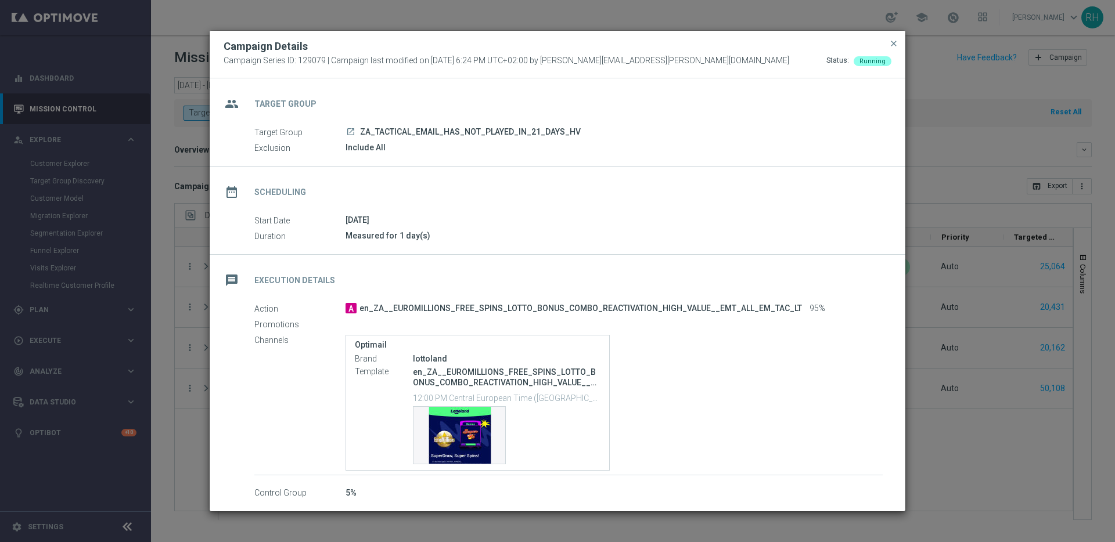
click at [771, 220] on div "[DATE]" at bounding box center [614, 220] width 537 height 12
click at [725, 167] on div "date_range Scheduling" at bounding box center [558, 191] width 696 height 48
click at [684, 202] on div "date_range Scheduling" at bounding box center [558, 191] width 696 height 48
click at [703, 262] on div "group Target Group Target Group launch ZA_TACTICAL_EMAIL_HAS_NOT_PLAYED_IN_21_D…" at bounding box center [558, 289] width 696 height 422
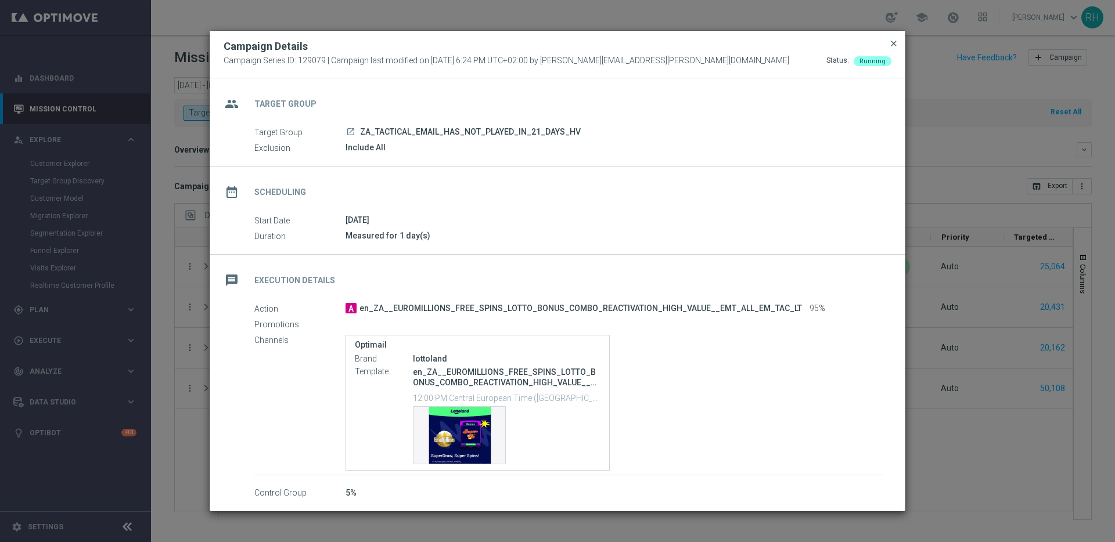
click at [892, 48] on span "close" at bounding box center [893, 43] width 9 height 9
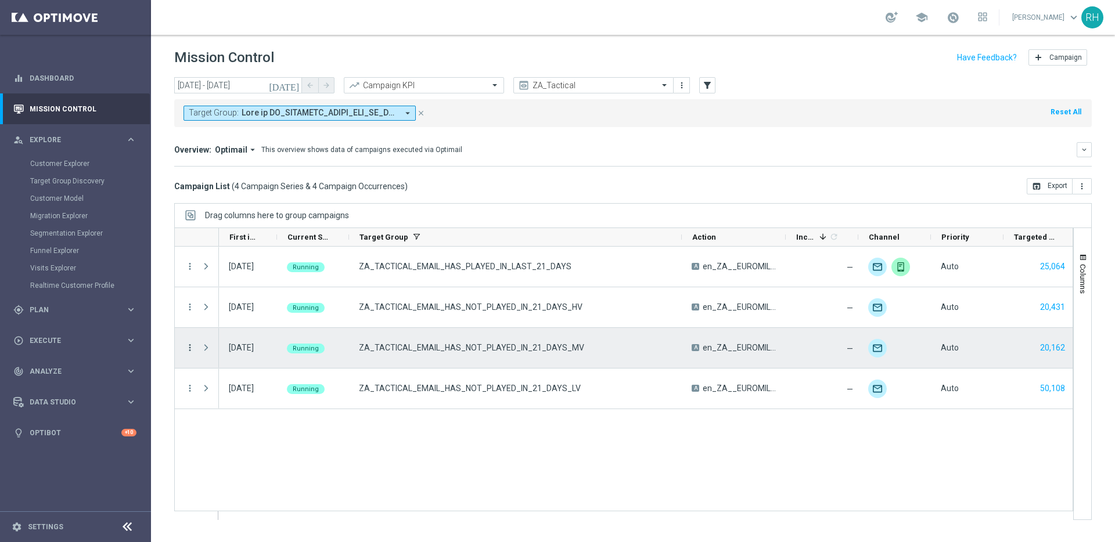
click at [187, 344] on icon "more_vert" at bounding box center [190, 348] width 10 height 10
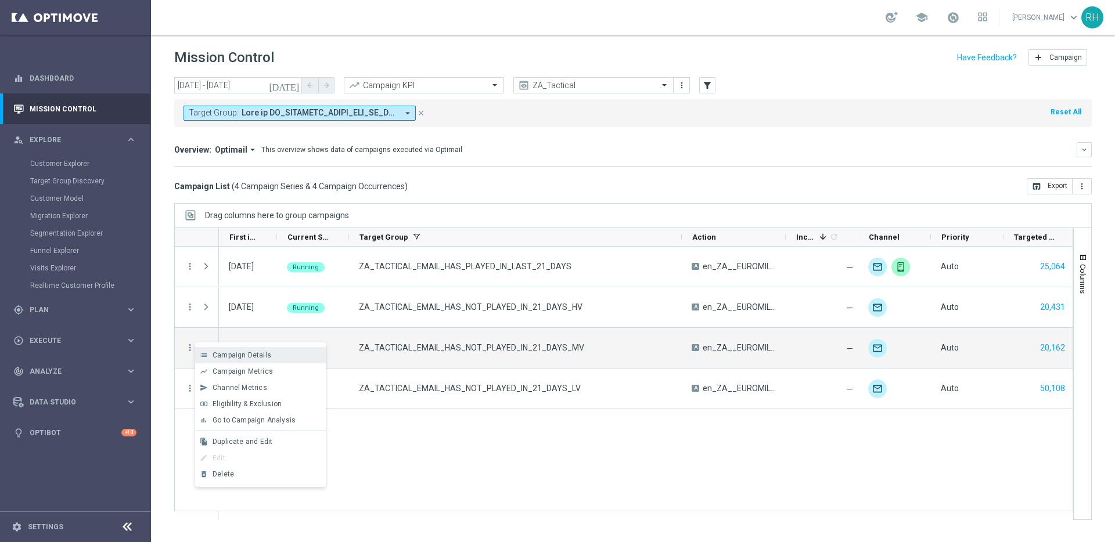
click at [221, 359] on span "Campaign Details" at bounding box center [242, 355] width 59 height 8
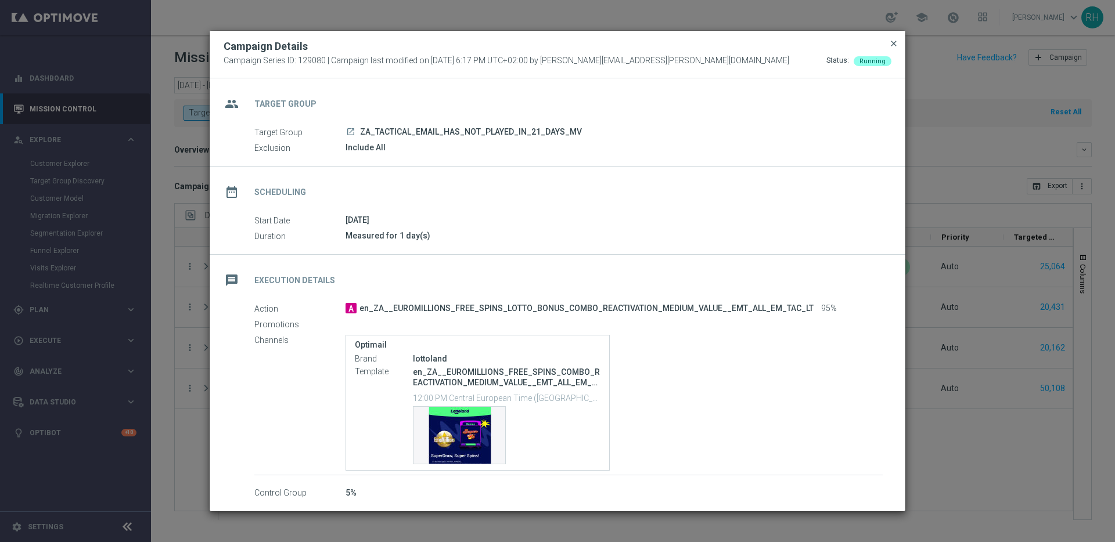
click at [897, 45] on span "close" at bounding box center [893, 43] width 9 height 9
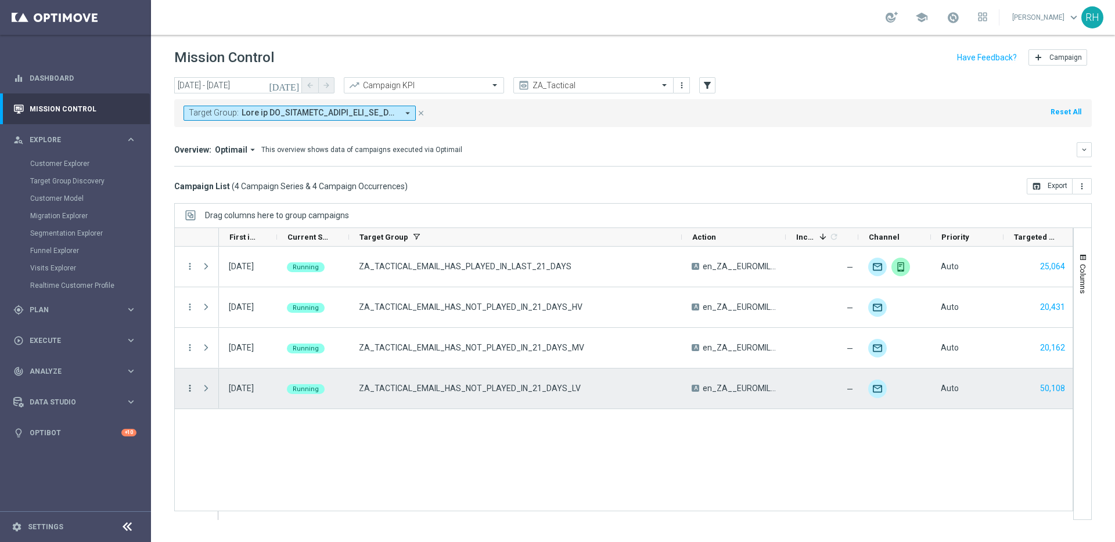
click at [188, 388] on icon "more_vert" at bounding box center [190, 388] width 10 height 10
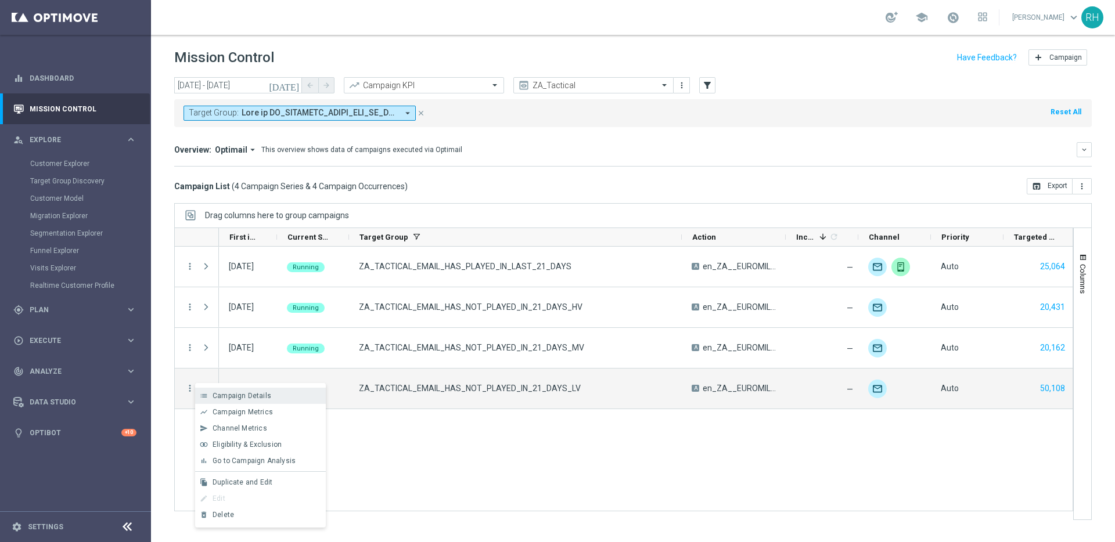
click at [236, 393] on span "Campaign Details" at bounding box center [242, 396] width 59 height 8
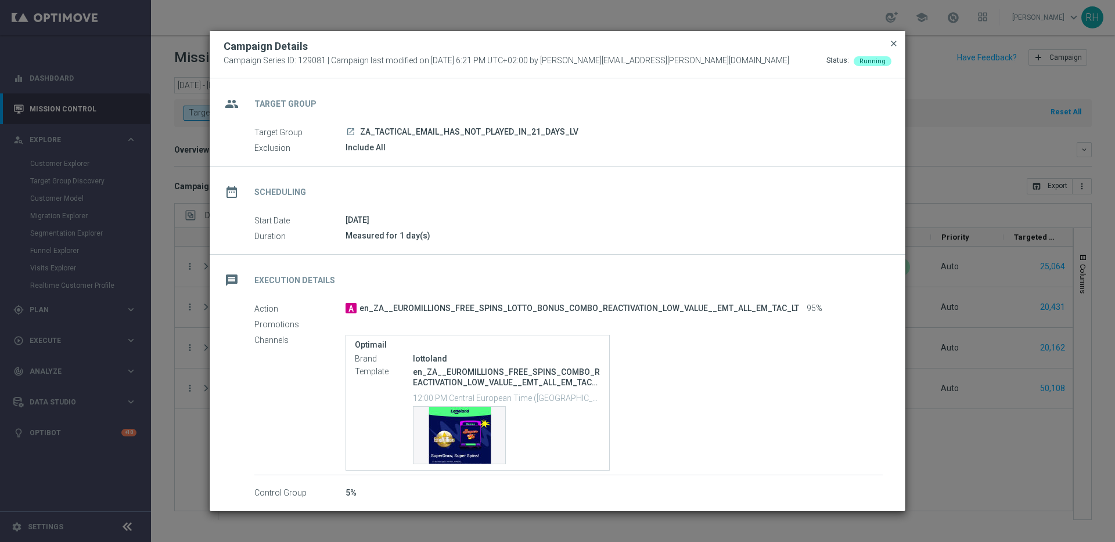
click at [896, 46] on span "close" at bounding box center [893, 43] width 9 height 9
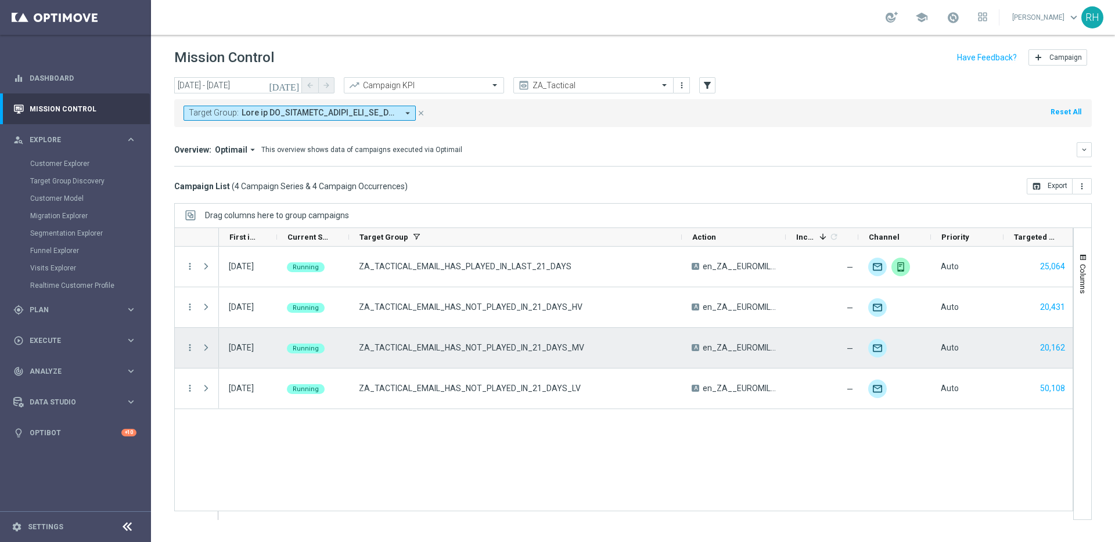
click at [493, 348] on span "ZA_TACTICAL_EMAIL_HAS_NOT_PLAYED_IN_21_DAYS_MV" at bounding box center [471, 348] width 225 height 10
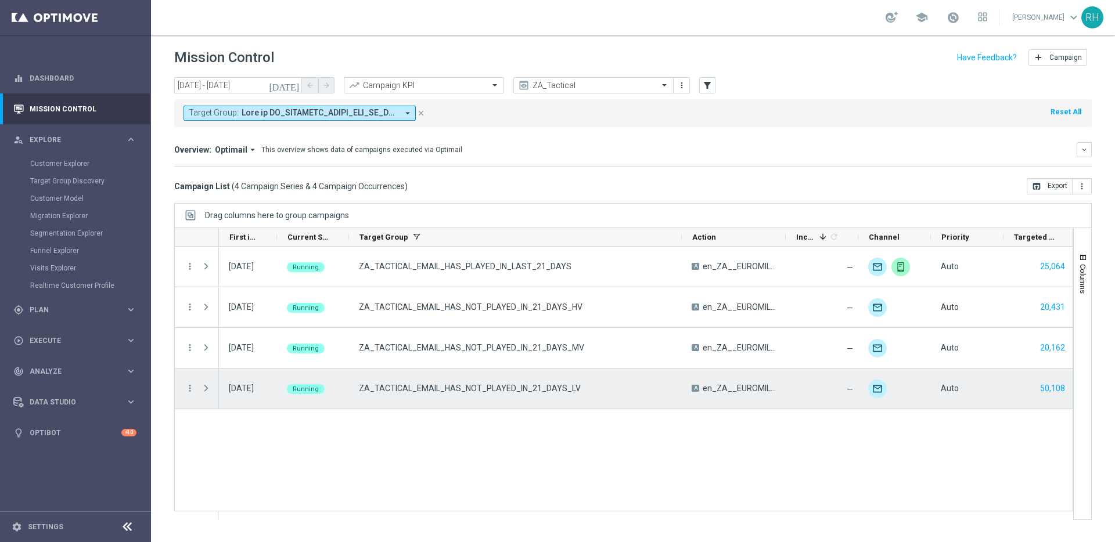
click at [545, 389] on span "ZA_TACTICAL_EMAIL_HAS_NOT_PLAYED_IN_21_DAYS_LV" at bounding box center [470, 388] width 222 height 10
click at [191, 389] on icon "more_vert" at bounding box center [190, 388] width 10 height 10
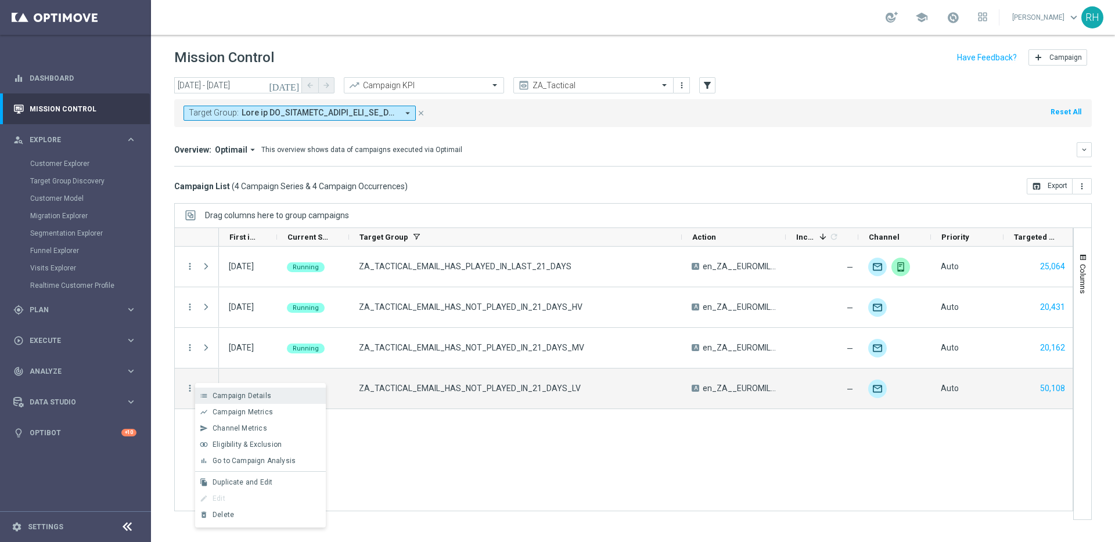
click at [217, 397] on span "Campaign Details" at bounding box center [242, 396] width 59 height 8
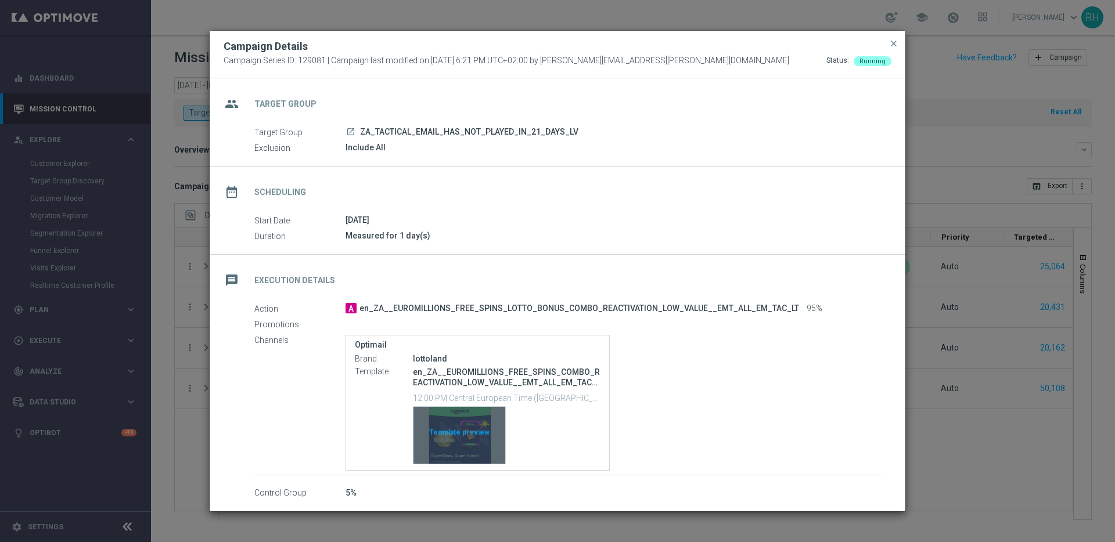
click at [450, 439] on div "Template preview" at bounding box center [460, 435] width 92 height 57
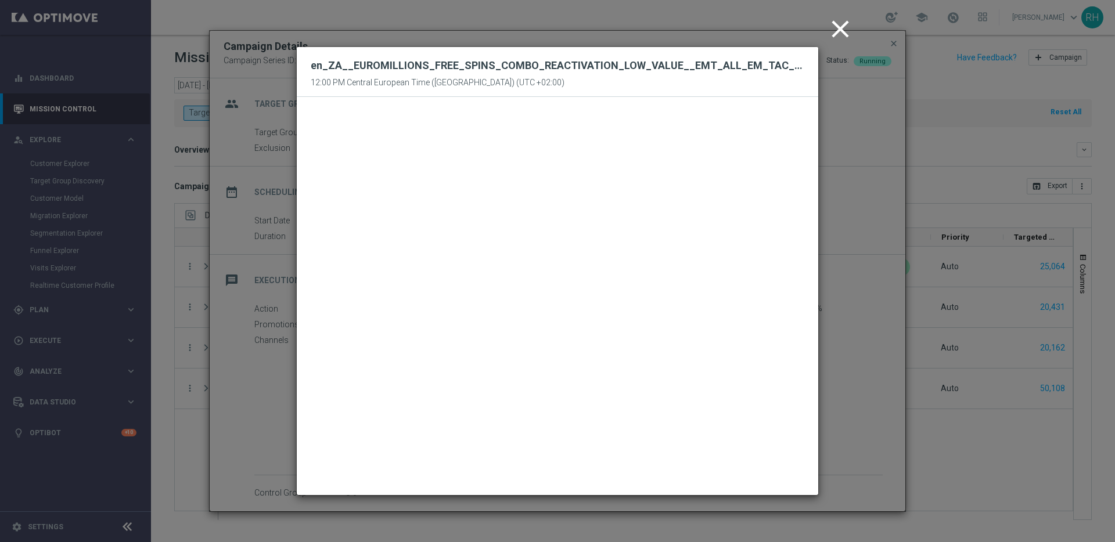
click at [835, 35] on icon "close" at bounding box center [840, 29] width 29 height 29
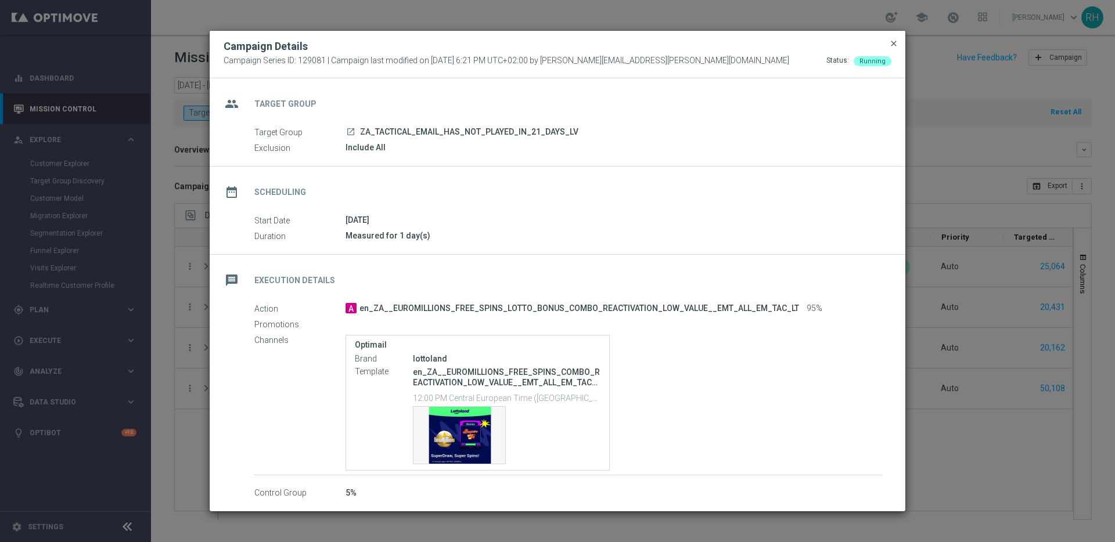
click at [894, 45] on span "close" at bounding box center [893, 43] width 9 height 9
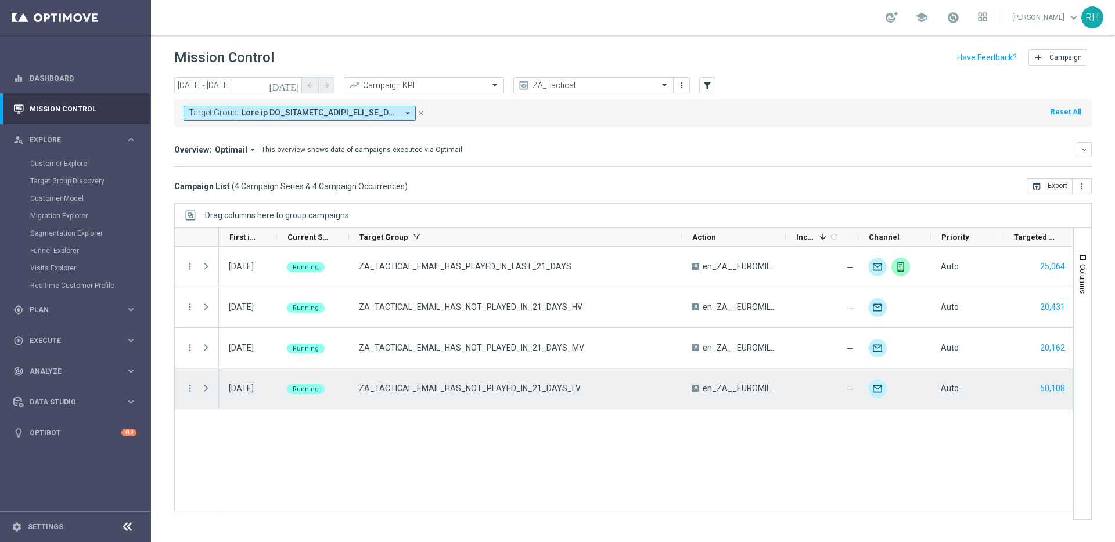
click at [544, 389] on span "ZA_TACTICAL_EMAIL_HAS_NOT_PLAYED_IN_21_DAYS_LV" at bounding box center [470, 388] width 222 height 10
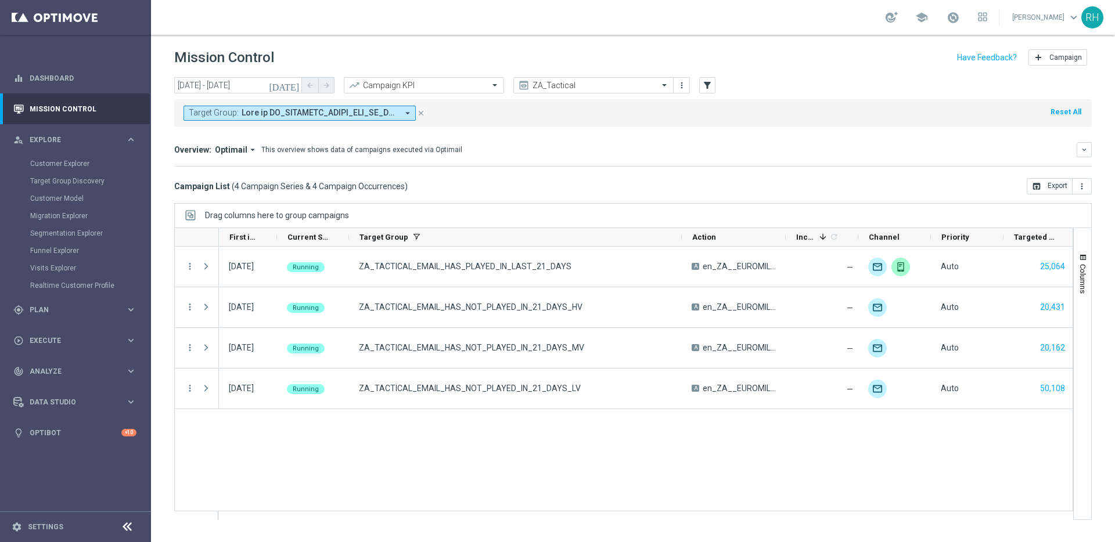
click at [814, 112] on div "Target Group: arrow_drop_down close Reset All" at bounding box center [633, 113] width 918 height 28
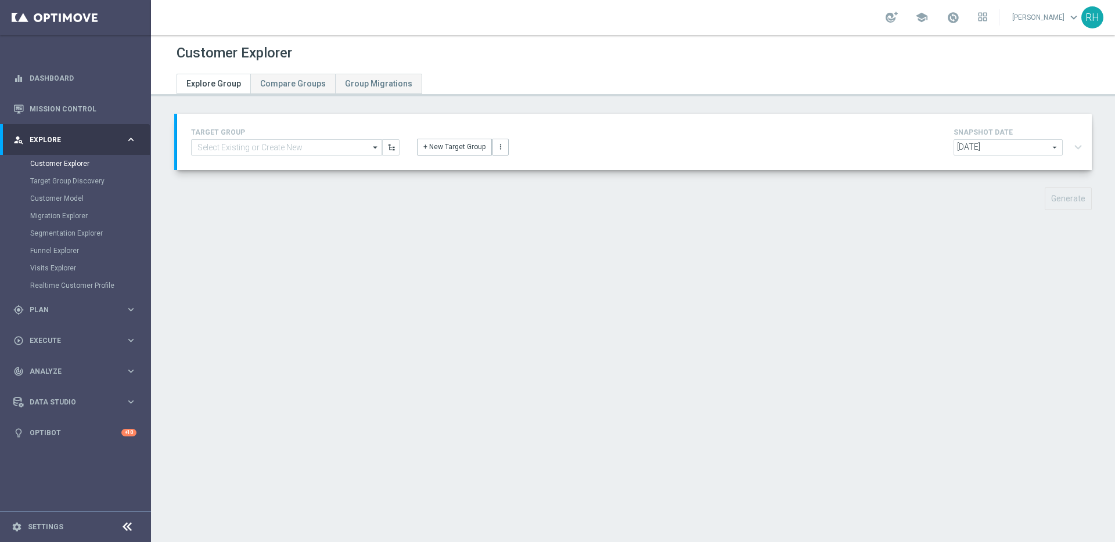
click at [1001, 266] on div "Customer Explorer Explore Group Compare Groups Group Migrations TARGET GROUP ar…" at bounding box center [633, 289] width 964 height 508
click at [782, 189] on div "Generate" at bounding box center [633, 199] width 935 height 23
click at [346, 145] on input at bounding box center [286, 147] width 191 height 16
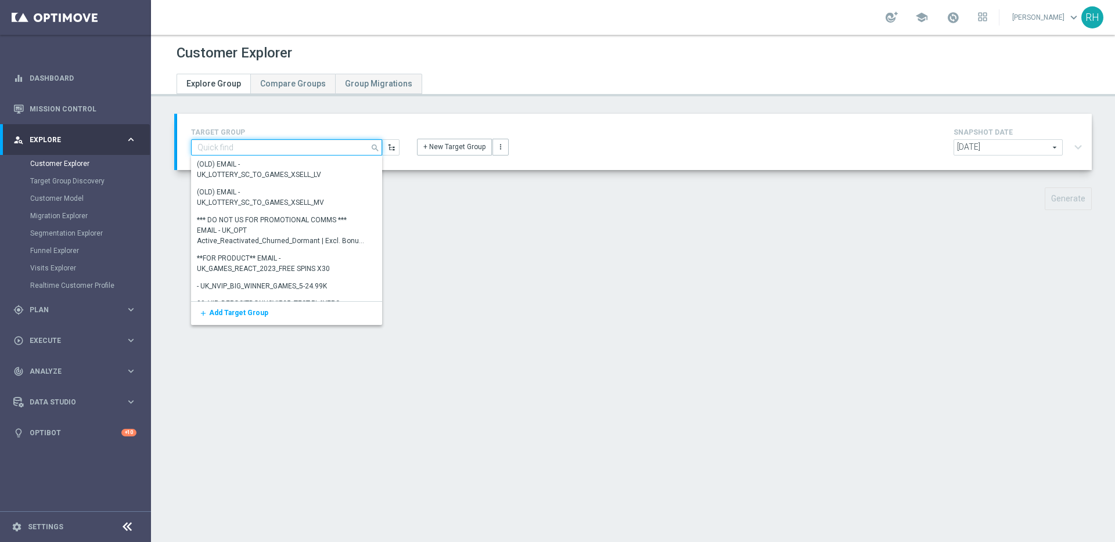
paste input "ZA_TACTICAL_EMAIL_HAS_NOT_PLAYED_IN_21_DAYS_HV"
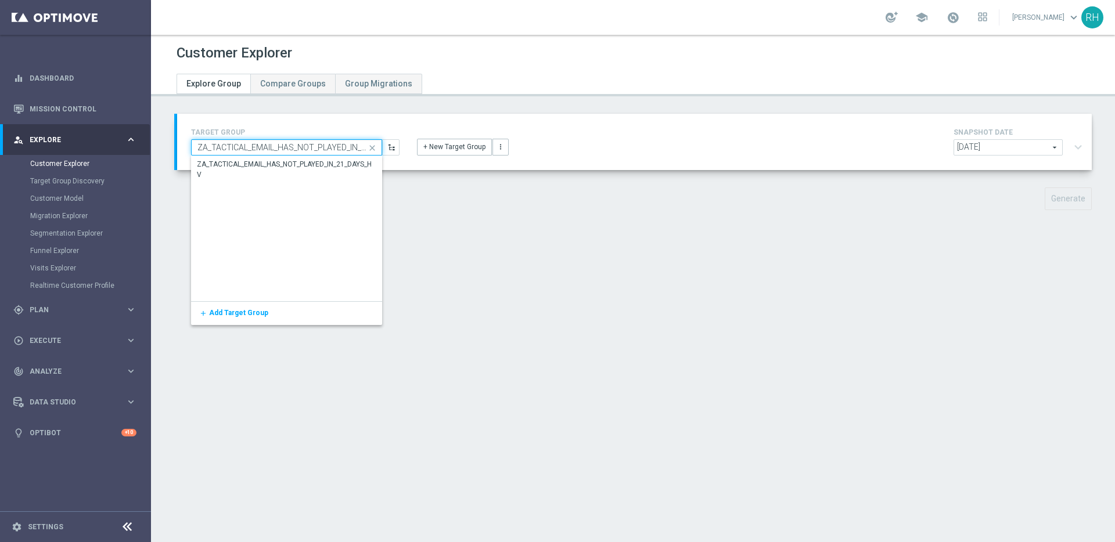
scroll to position [0, 38]
type input "ZA_TACTICAL_EMAIL_HAS_NOT_PLAYED_IN_21_DAYS_HV"
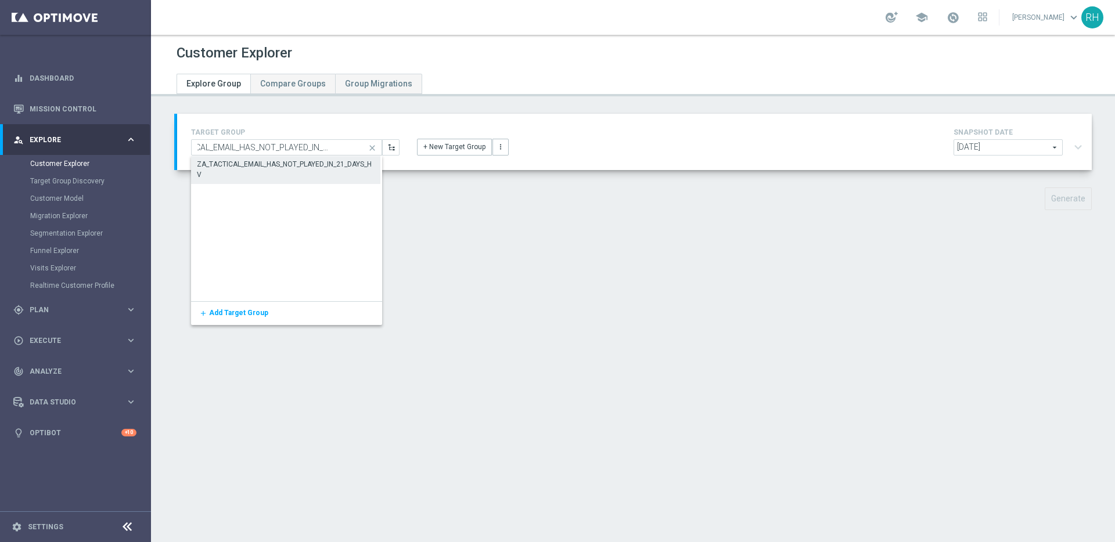
click at [331, 170] on div "ZA_TACTICAL_EMAIL_HAS_NOT_PLAYED_IN_21_DAYS_HV" at bounding box center [286, 169] width 178 height 21
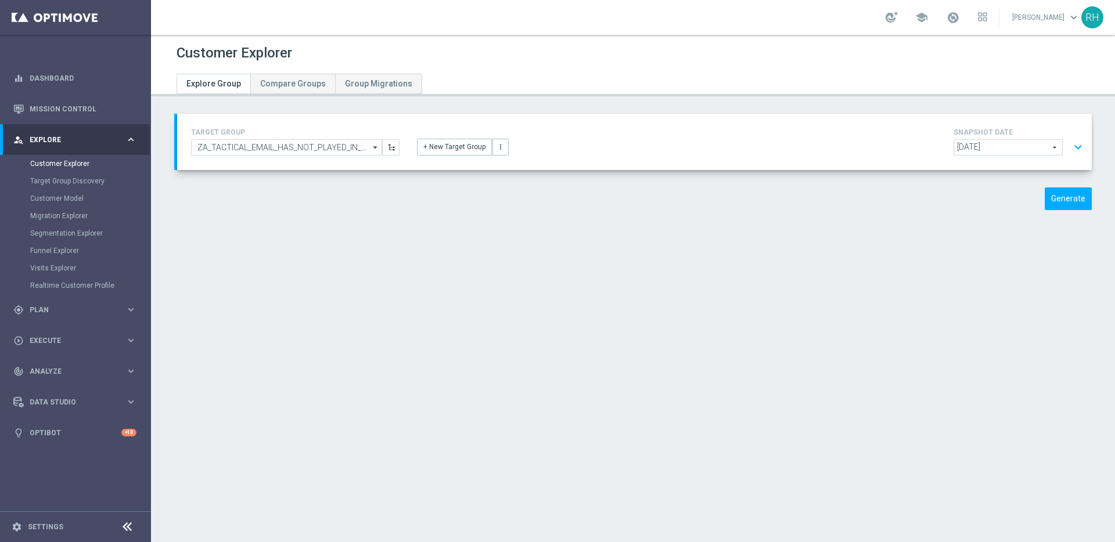
drag, startPoint x: 601, startPoint y: 250, endPoint x: 785, endPoint y: 259, distance: 184.3
click at [602, 251] on div "Customer Explorer Explore Group Compare Groups Group Migrations TARGET GROUP ZA…" at bounding box center [633, 289] width 964 height 508
click at [1048, 190] on button "Generate" at bounding box center [1068, 199] width 47 height 23
click at [1048, 211] on div "TARGET GROUP ZA_TACTICAL_EMAIL_HAS_NOT_PLAYED_IN_21_DAYS_HV ZA_TACTICAL_EMAIL_H…" at bounding box center [633, 170] width 964 height 112
click at [1051, 214] on div "TARGET GROUP ZA_TACTICAL_EMAIL_HAS_NOT_PLAYED_IN_21_DAYS_HV ZA_TACTICAL_EMAIL_H…" at bounding box center [633, 170] width 964 height 112
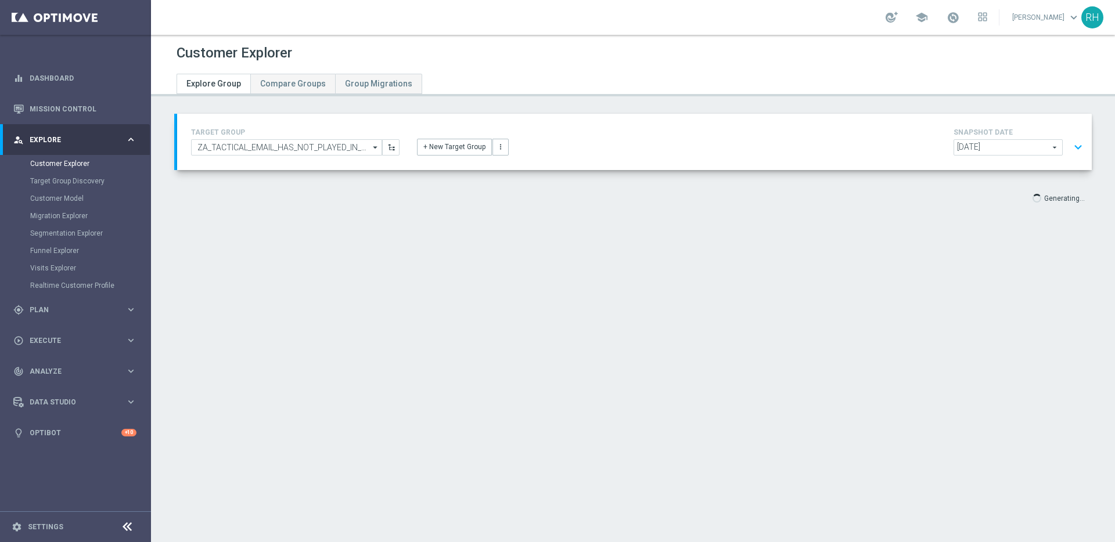
click at [1055, 209] on div "TARGET GROUP ZA_TACTICAL_EMAIL_HAS_NOT_PLAYED_IN_21_DAYS_HV ZA_TACTICAL_EMAIL_H…" at bounding box center [633, 170] width 964 height 112
click at [1054, 199] on p "Generating..." at bounding box center [1064, 197] width 41 height 11
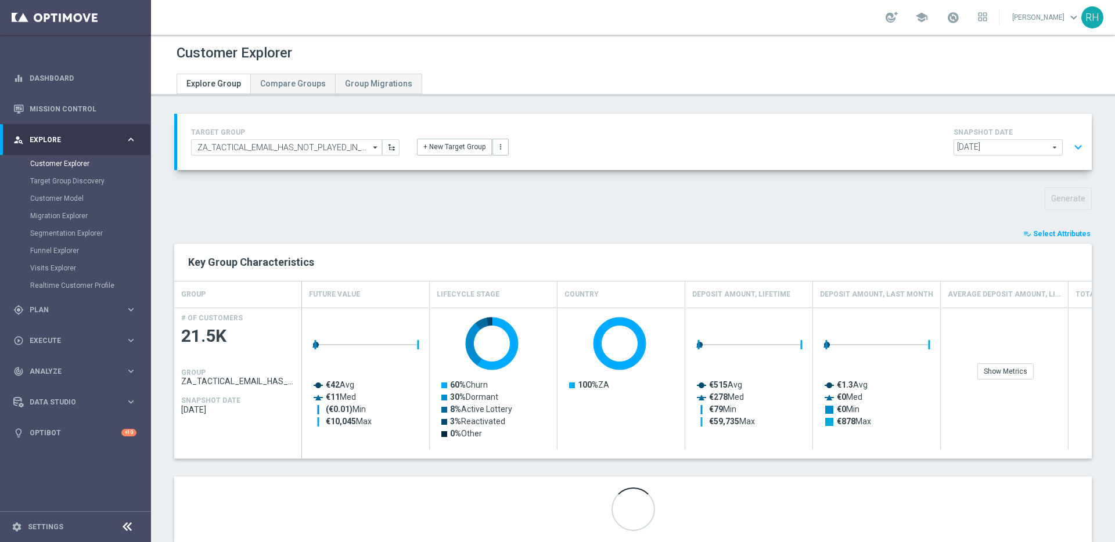
click at [1007, 226] on div "TARGET GROUP ZA_TACTICAL_EMAIL_HAS_NOT_PLAYED_IN_21_DAYS_HV ZA_TACTICAL_EMAIL_H…" at bounding box center [633, 337] width 964 height 446
click at [893, 215] on div "TARGET GROUP ZA_TACTICAL_EMAIL_HAS_NOT_PLAYED_IN_21_DAYS_HV ZA_TACTICAL_EMAIL_H…" at bounding box center [633, 337] width 964 height 446
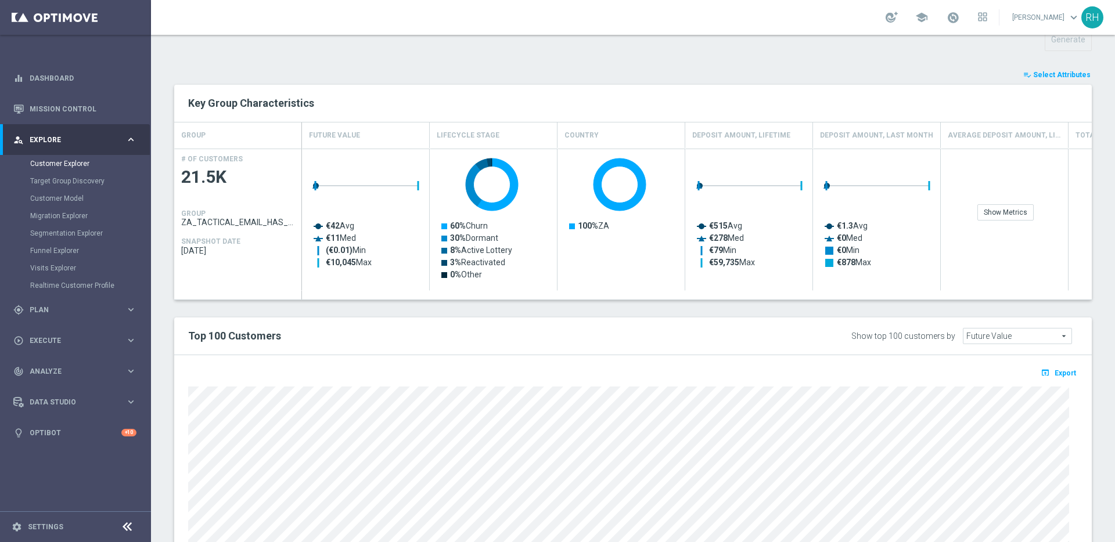
scroll to position [285, 0]
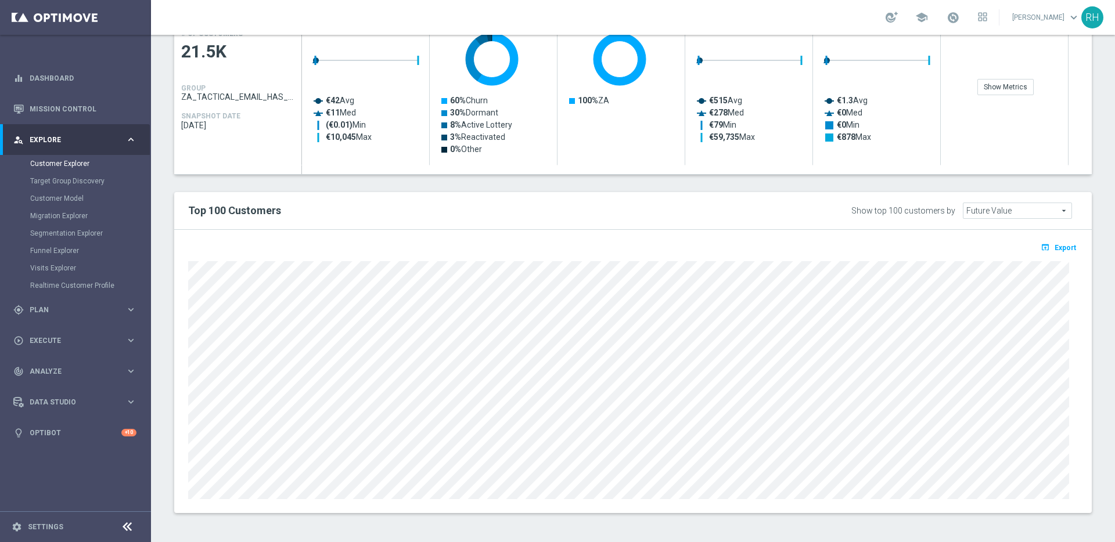
click at [901, 251] on div "open_in_browser Export" at bounding box center [632, 251] width 907 height 15
click at [1061, 249] on span "Export" at bounding box center [1065, 248] width 21 height 8
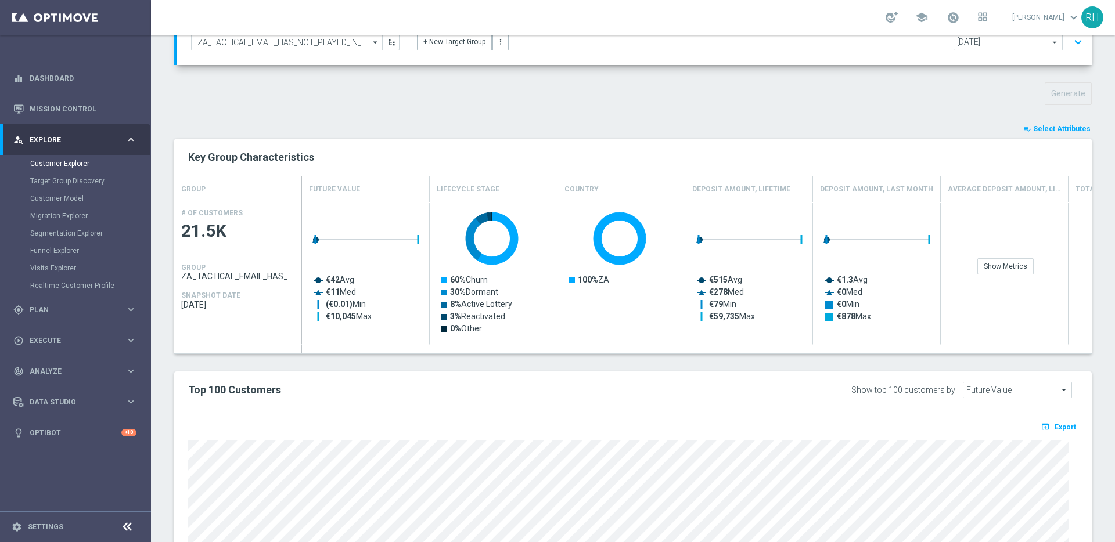
scroll to position [0, 0]
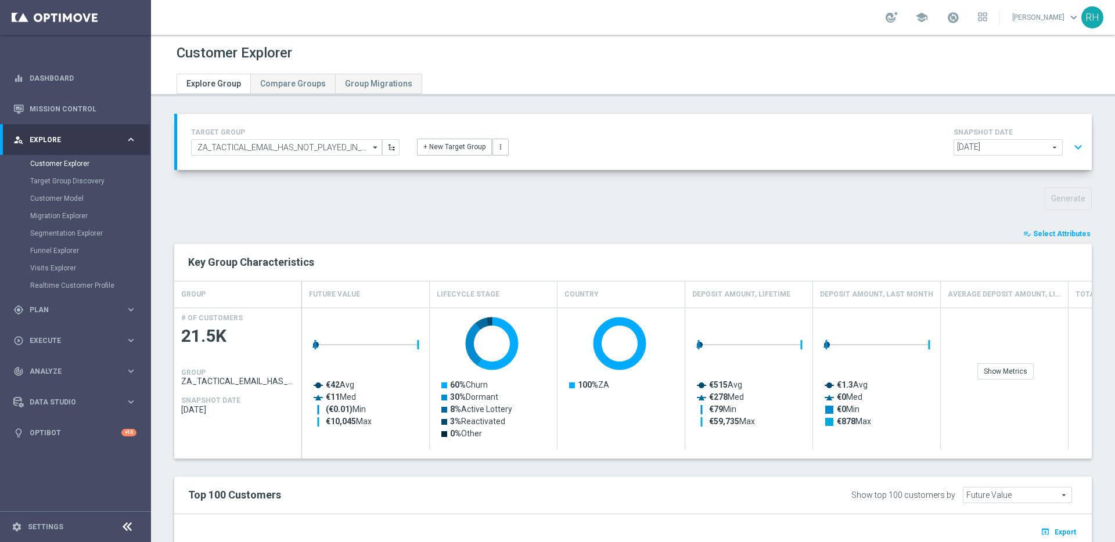
click at [1073, 150] on button "expand_more" at bounding box center [1078, 147] width 17 height 22
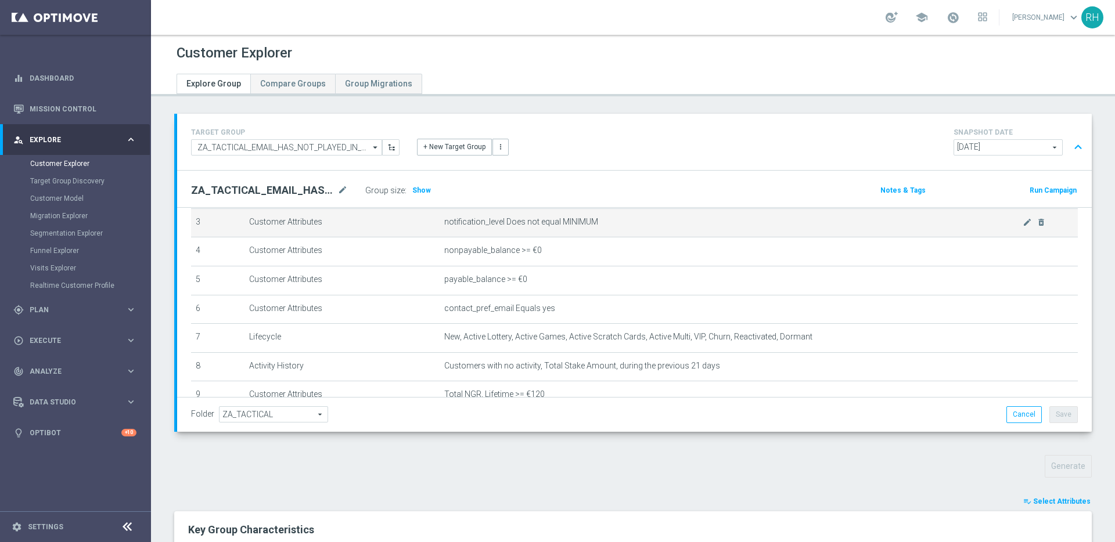
scroll to position [174, 0]
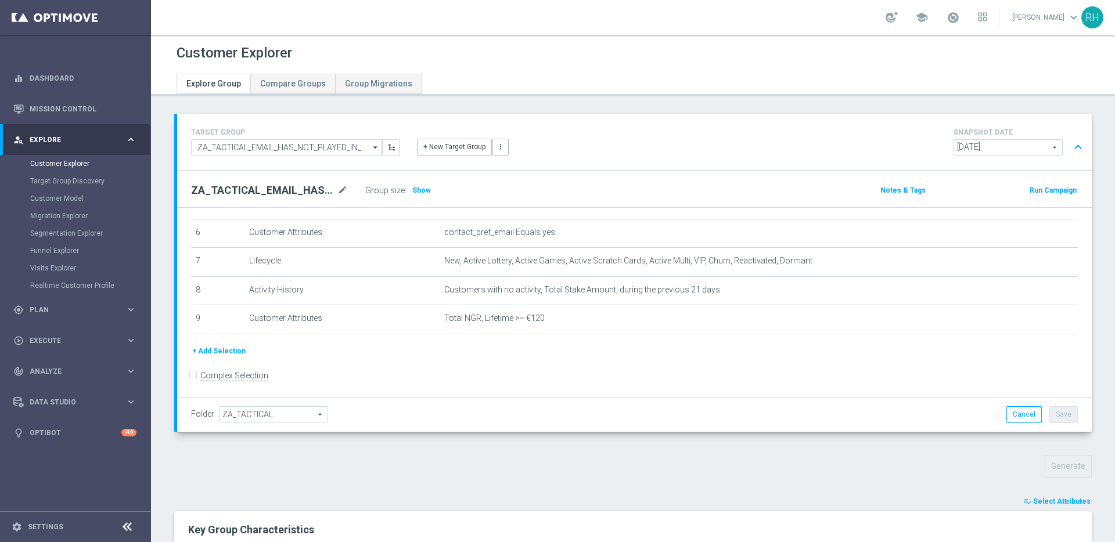
click at [1074, 137] on button "expand_less" at bounding box center [1078, 147] width 17 height 22
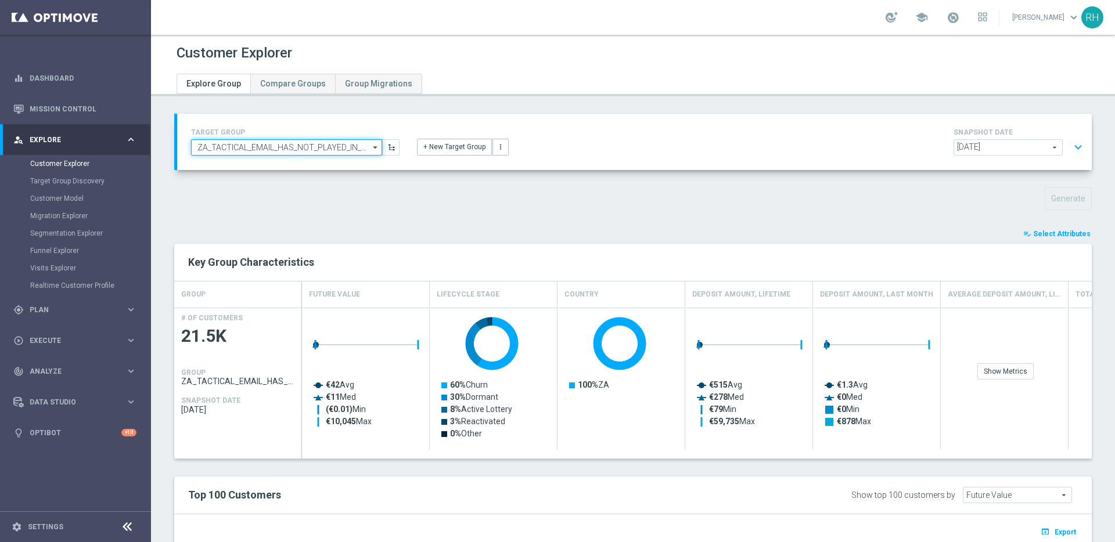
click at [316, 149] on input "ZA_TACTICAL_EMAIL_HAS_NOT_PLAYED_IN_21_DAYS_HV" at bounding box center [286, 147] width 191 height 16
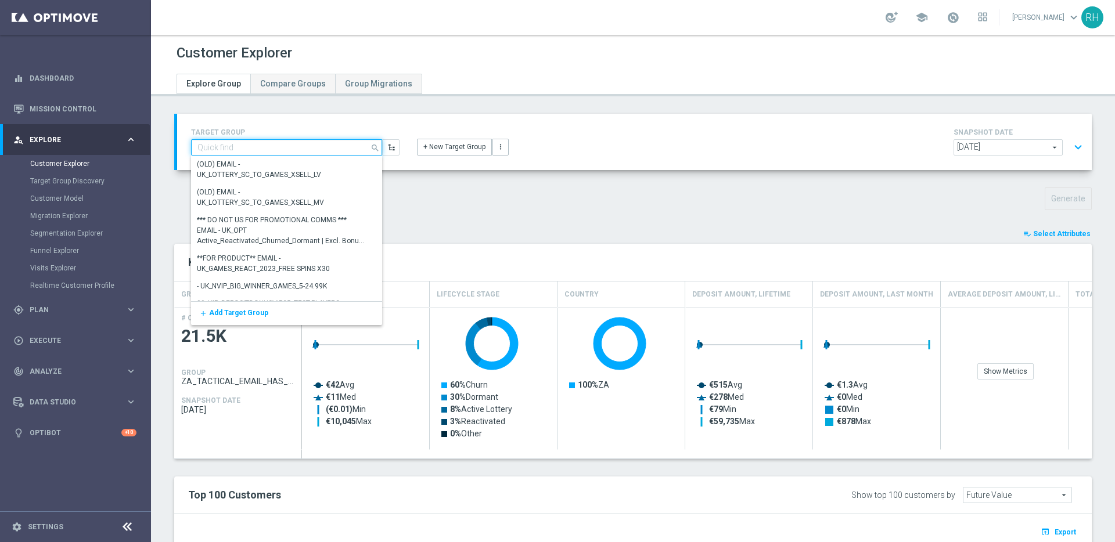
click at [316, 149] on input at bounding box center [286, 147] width 191 height 16
paste input "ZA_TACTICAL_EMAIL_HAS_NOT_PLAYED_IN_21_DAYS_MV"
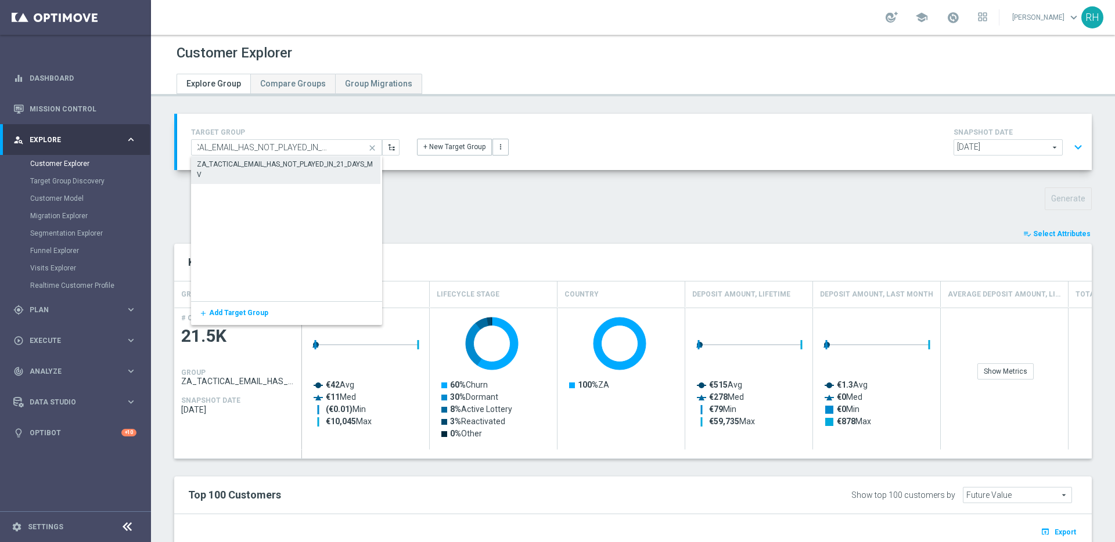
click at [306, 176] on div "ZA_TACTICAL_EMAIL_HAS_NOT_PLAYED_IN_21_DAYS_MV" at bounding box center [286, 169] width 178 height 21
type input "ZA_TACTICAL_EMAIL_HAS_NOT_PLAYED_IN_21_DAYS_MV"
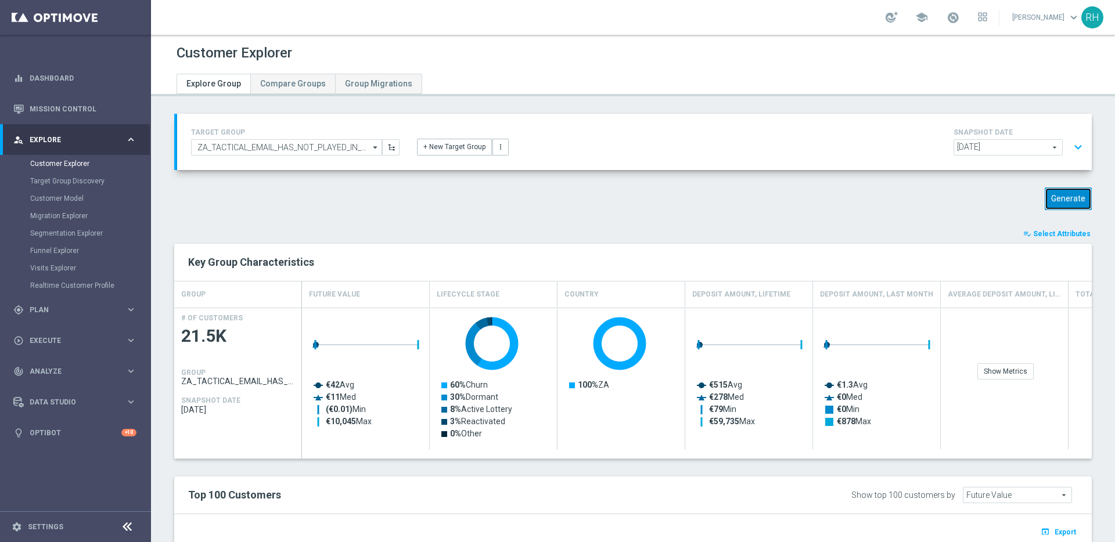
click at [1046, 193] on button "Generate" at bounding box center [1068, 199] width 47 height 23
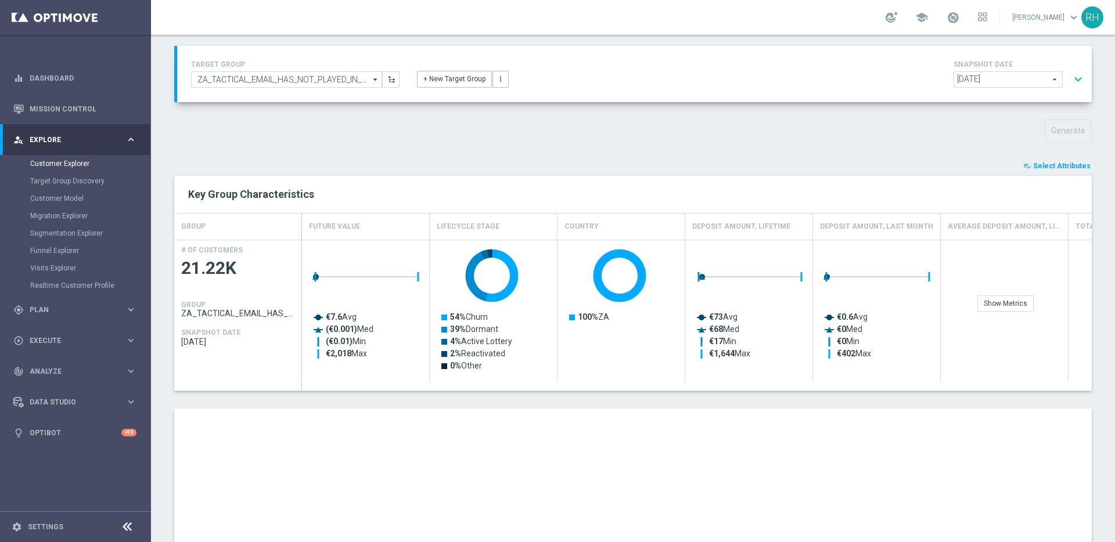
scroll to position [130, 0]
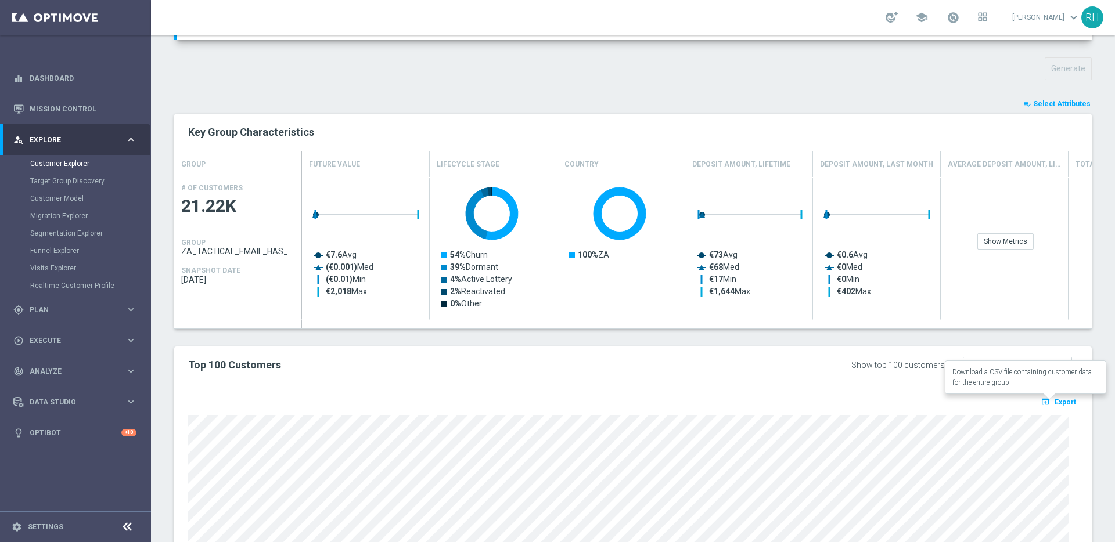
click at [1056, 401] on span "Export" at bounding box center [1065, 402] width 21 height 8
click at [829, 89] on div "TARGET GROUP ZA_TACTICAL_EMAIL_HAS_NOT_PLAYED_IN_21_DAYS_MV ZA_TACTICAL_EMAIL_H…" at bounding box center [633, 335] width 964 height 702
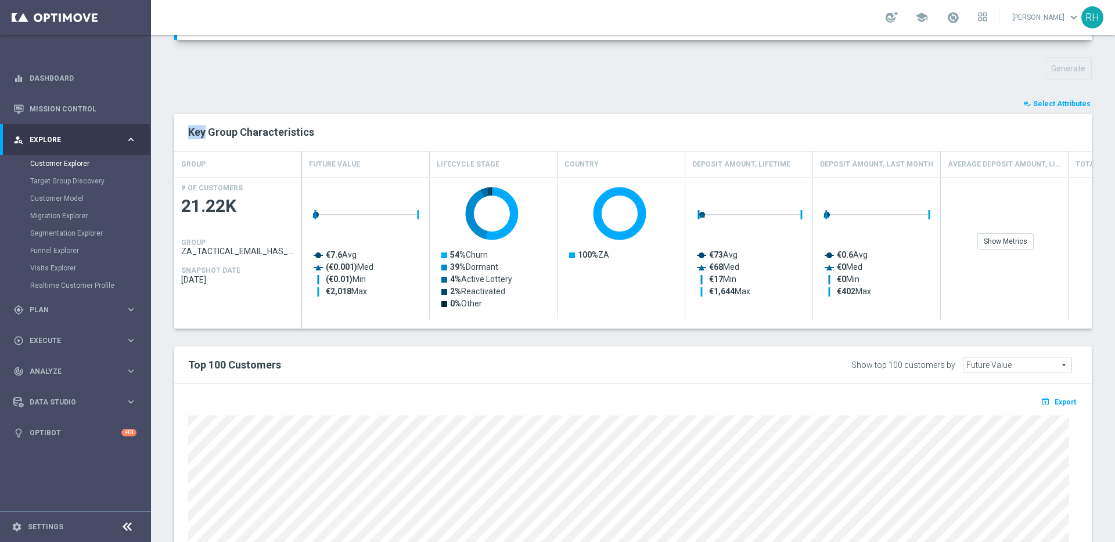
click at [829, 89] on div "TARGET GROUP ZA_TACTICAL_EMAIL_HAS_NOT_PLAYED_IN_21_DAYS_MV ZA_TACTICAL_EMAIL_H…" at bounding box center [633, 335] width 964 height 702
click at [676, 125] on h2 "Key Group Characteristics" at bounding box center [633, 132] width 890 height 14
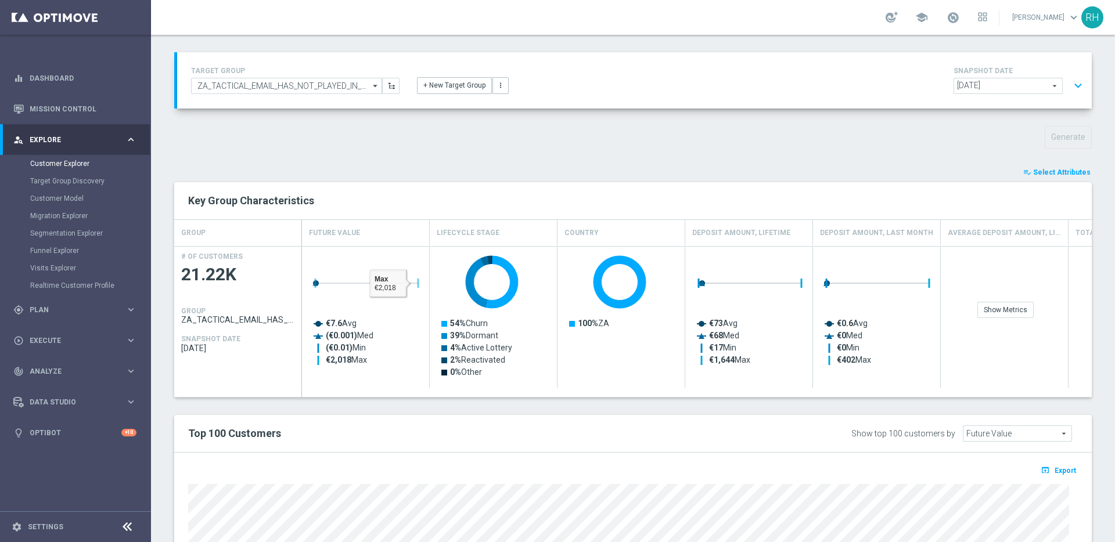
scroll to position [0, 0]
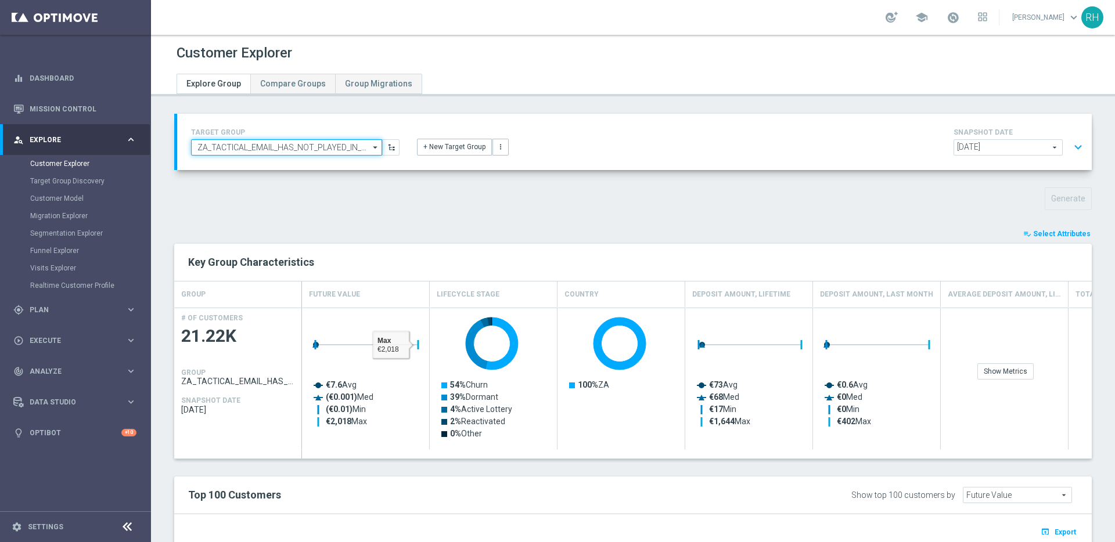
click at [300, 152] on input "ZA_TACTICAL_EMAIL_HAS_NOT_PLAYED_IN_21_DAYS_MV" at bounding box center [286, 147] width 191 height 16
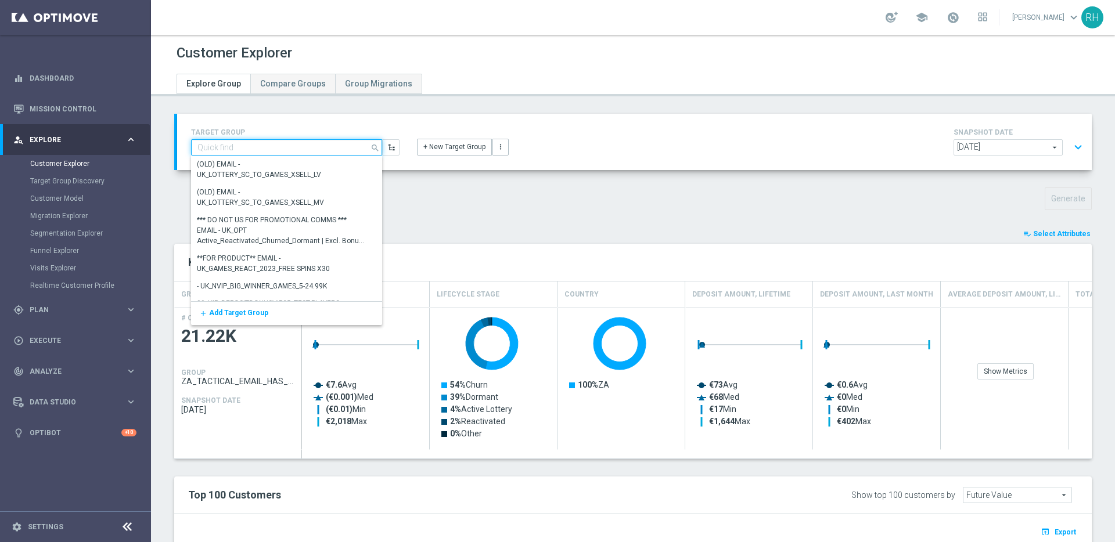
paste input "ZA_TACTICAL_EMAIL_HAS_NOT_PLAYED_IN_21_DAYS_LV"
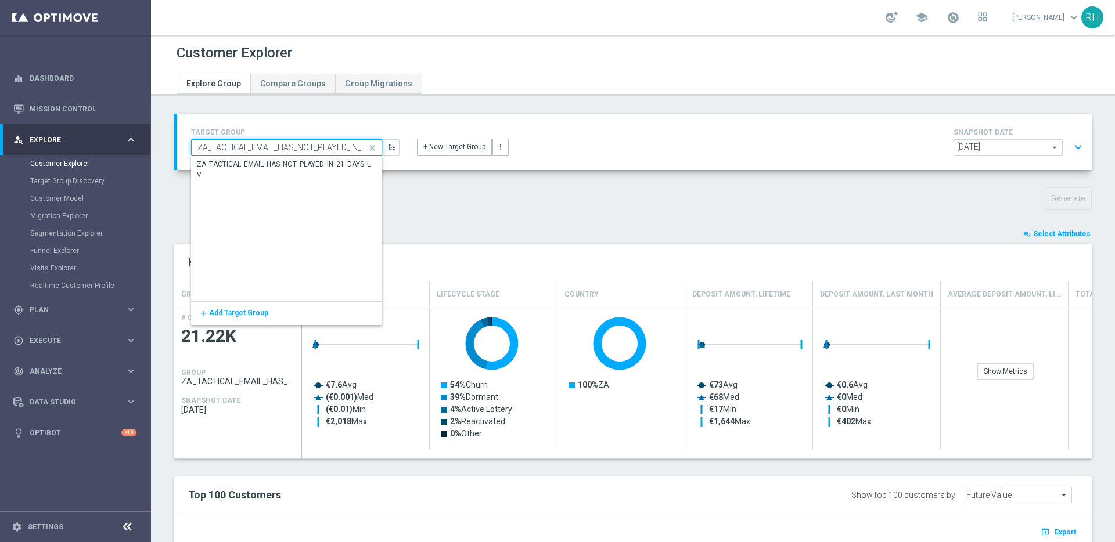
scroll to position [0, 37]
click at [301, 156] on div "Show Selected 0 of NaN" at bounding box center [285, 156] width 189 height 1
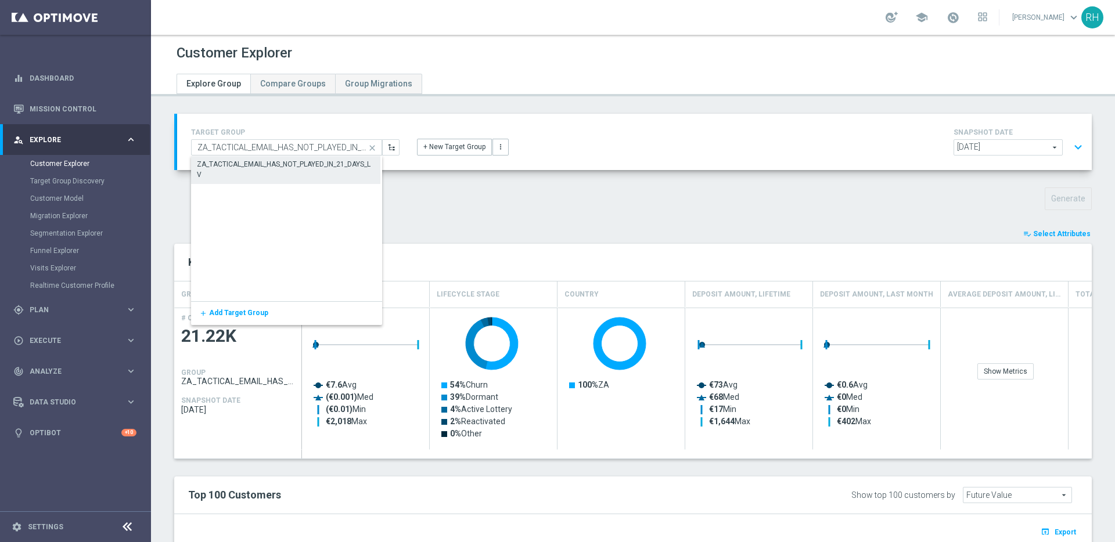
drag, startPoint x: 300, startPoint y: 163, endPoint x: 355, endPoint y: 181, distance: 57.7
click at [301, 163] on div "ZA_TACTICAL_EMAIL_HAS_NOT_PLAYED_IN_21_DAYS_LV" at bounding box center [286, 169] width 178 height 21
type input "ZA_TACTICAL_EMAIL_HAS_NOT_PLAYED_IN_21_DAYS_LV"
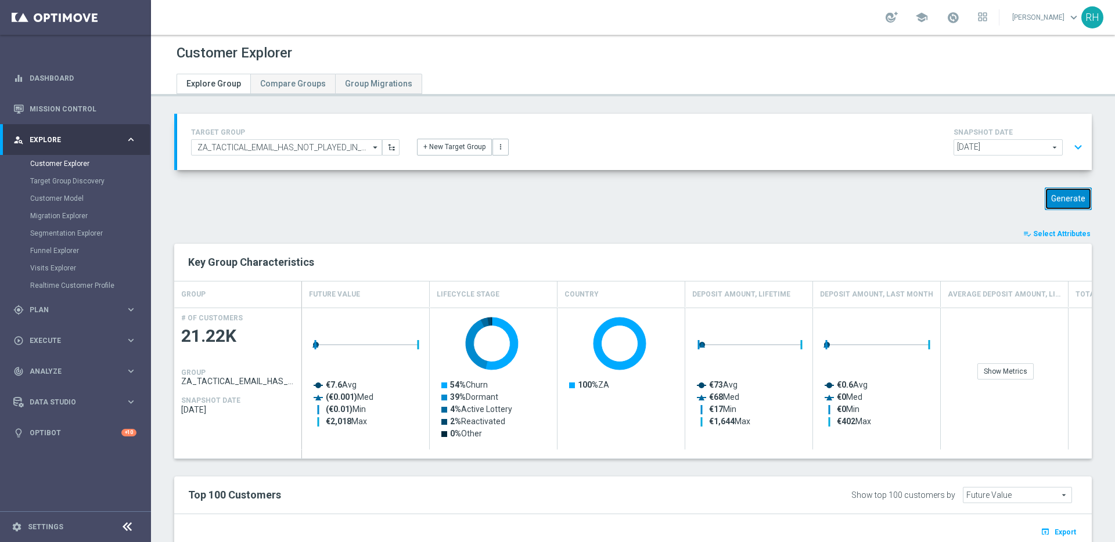
click at [1050, 206] on button "Generate" at bounding box center [1068, 199] width 47 height 23
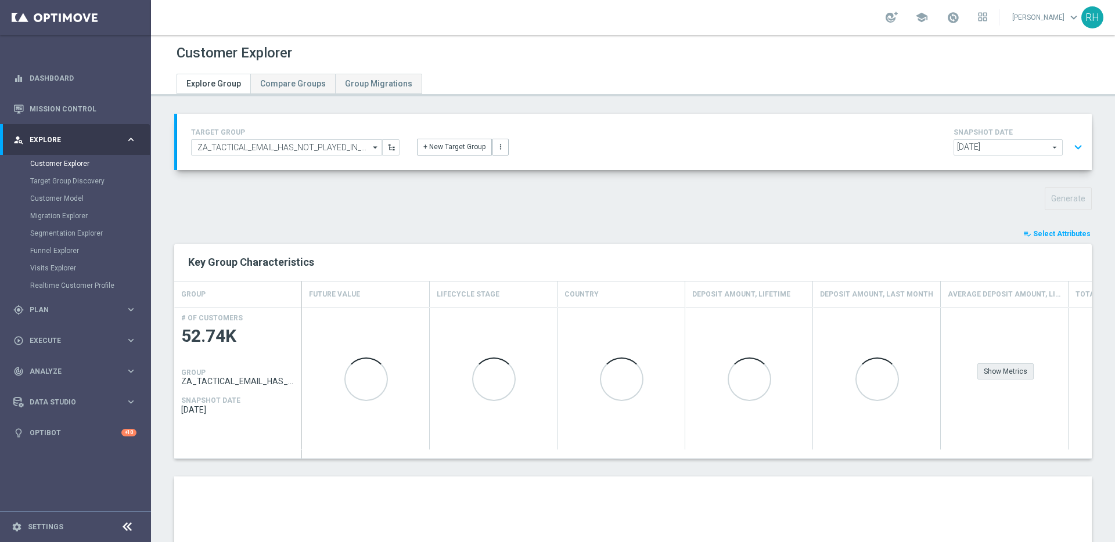
scroll to position [110, 0]
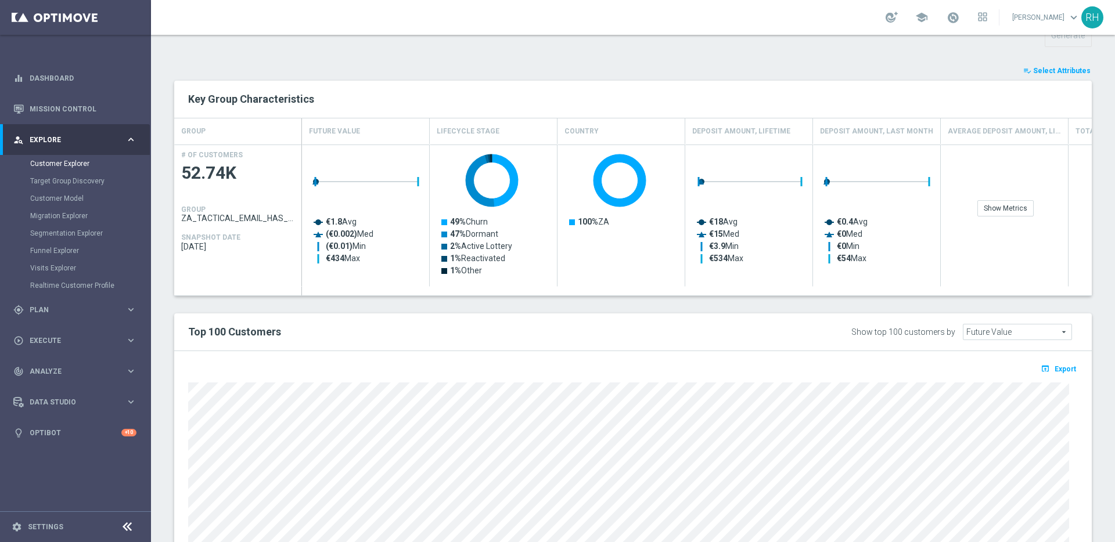
click at [1093, 285] on div "TARGET GROUP ZA_TACTICAL_EMAIL_HAS_NOT_PLAYED_IN_21_DAYS_LV ZA_TACTICAL_EMAIL_H…" at bounding box center [633, 302] width 964 height 702
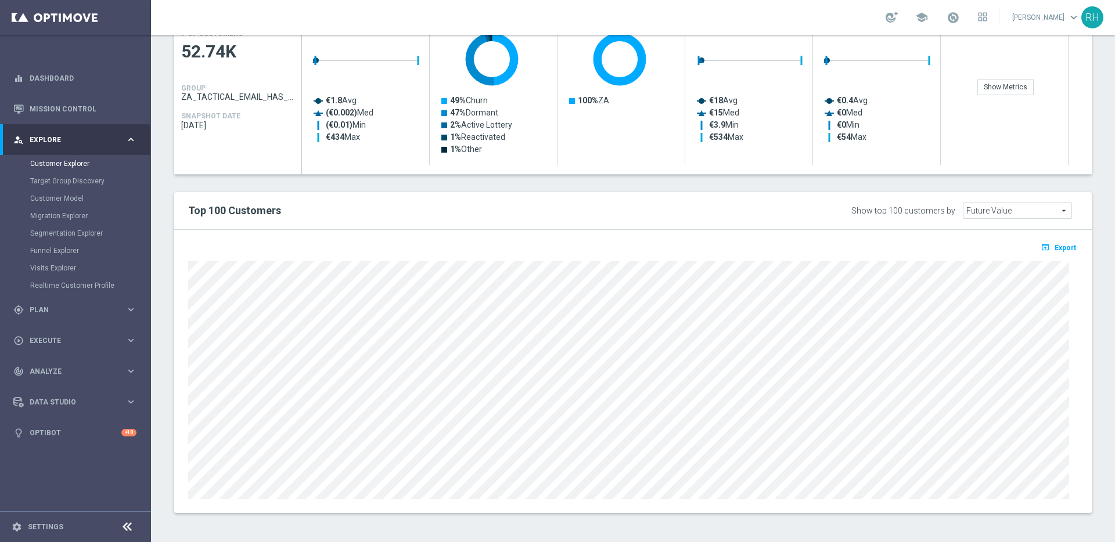
drag, startPoint x: 1093, startPoint y: 285, endPoint x: 1081, endPoint y: 299, distance: 17.7
click at [1083, 296] on div "TARGET GROUP ZA_TACTICAL_EMAIL_HAS_NOT_PLAYED_IN_21_DAYS_LV ZA_TACTICAL_EMAIL_H…" at bounding box center [633, 180] width 964 height 702
click at [1079, 306] on div "open_in_browser Export" at bounding box center [633, 371] width 918 height 283
click at [1051, 254] on button "open_in_browser Export" at bounding box center [1058, 247] width 39 height 15
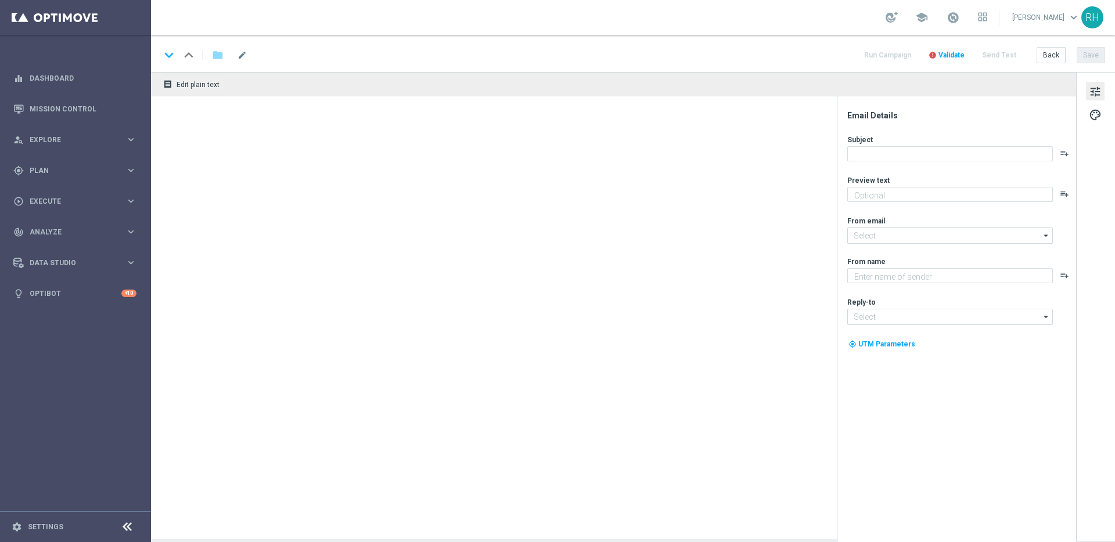
type textarea "It's all to play for, on and off the pitch 👀"
type textarea "Lottoland"
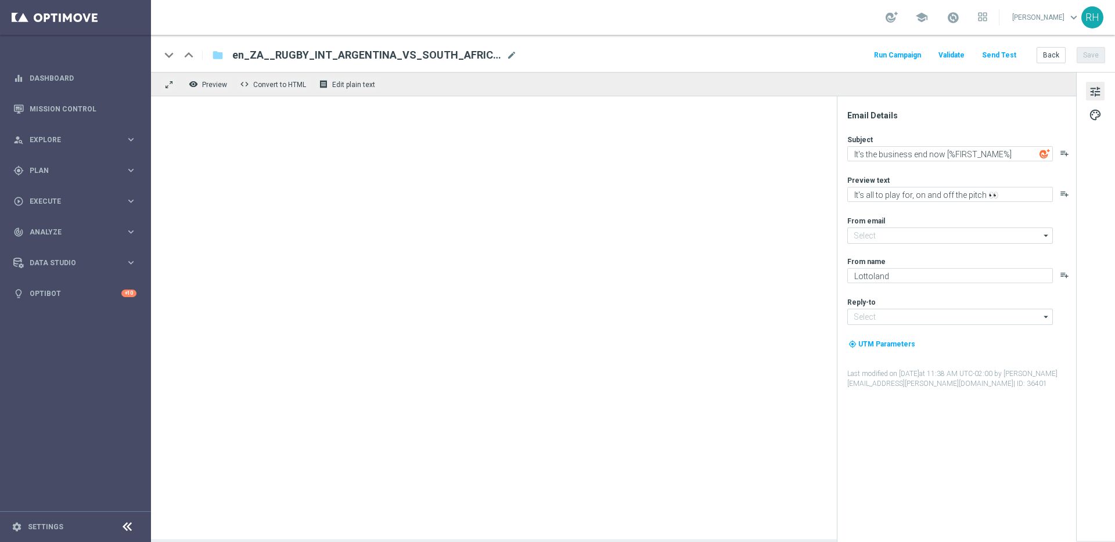
type input "mail@crm.lottoland.com"
type input "support@lottoland.co.za"
